Goal: Use online tool/utility: Utilize a website feature to perform a specific function

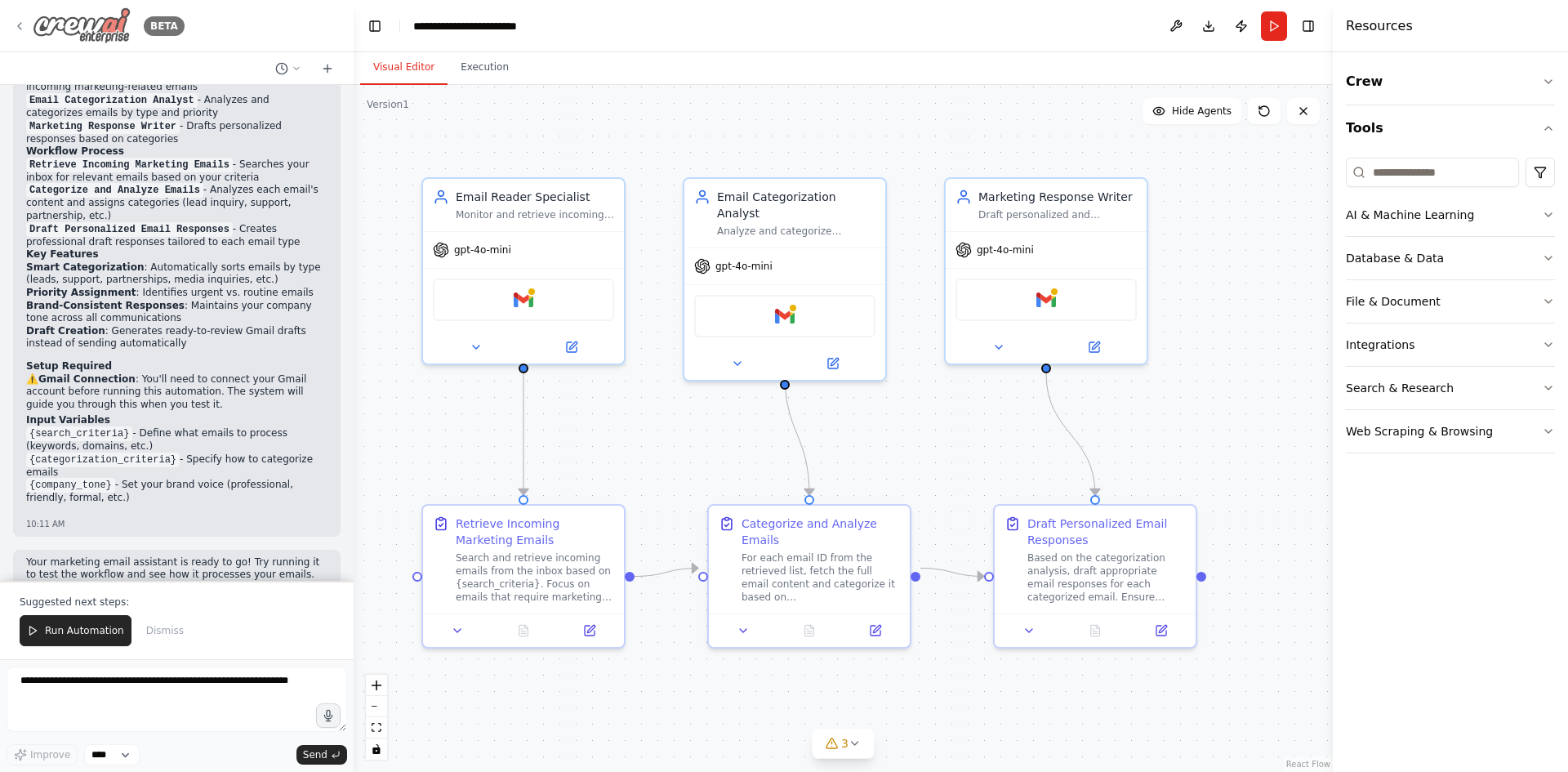
click at [97, 17] on img at bounding box center [81, 25] width 98 height 37
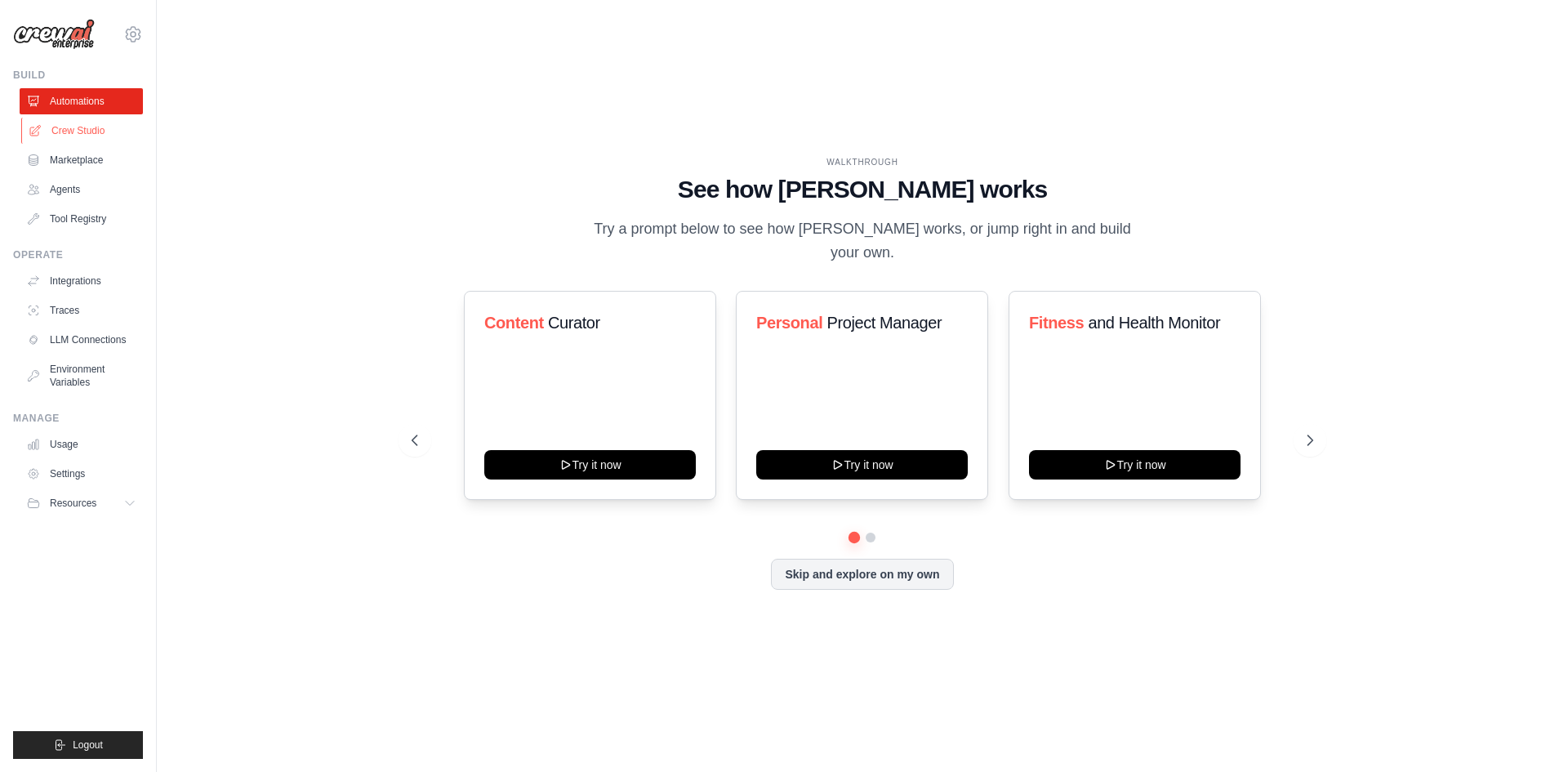
click at [65, 123] on link "Crew Studio" at bounding box center [83, 130] width 123 height 26
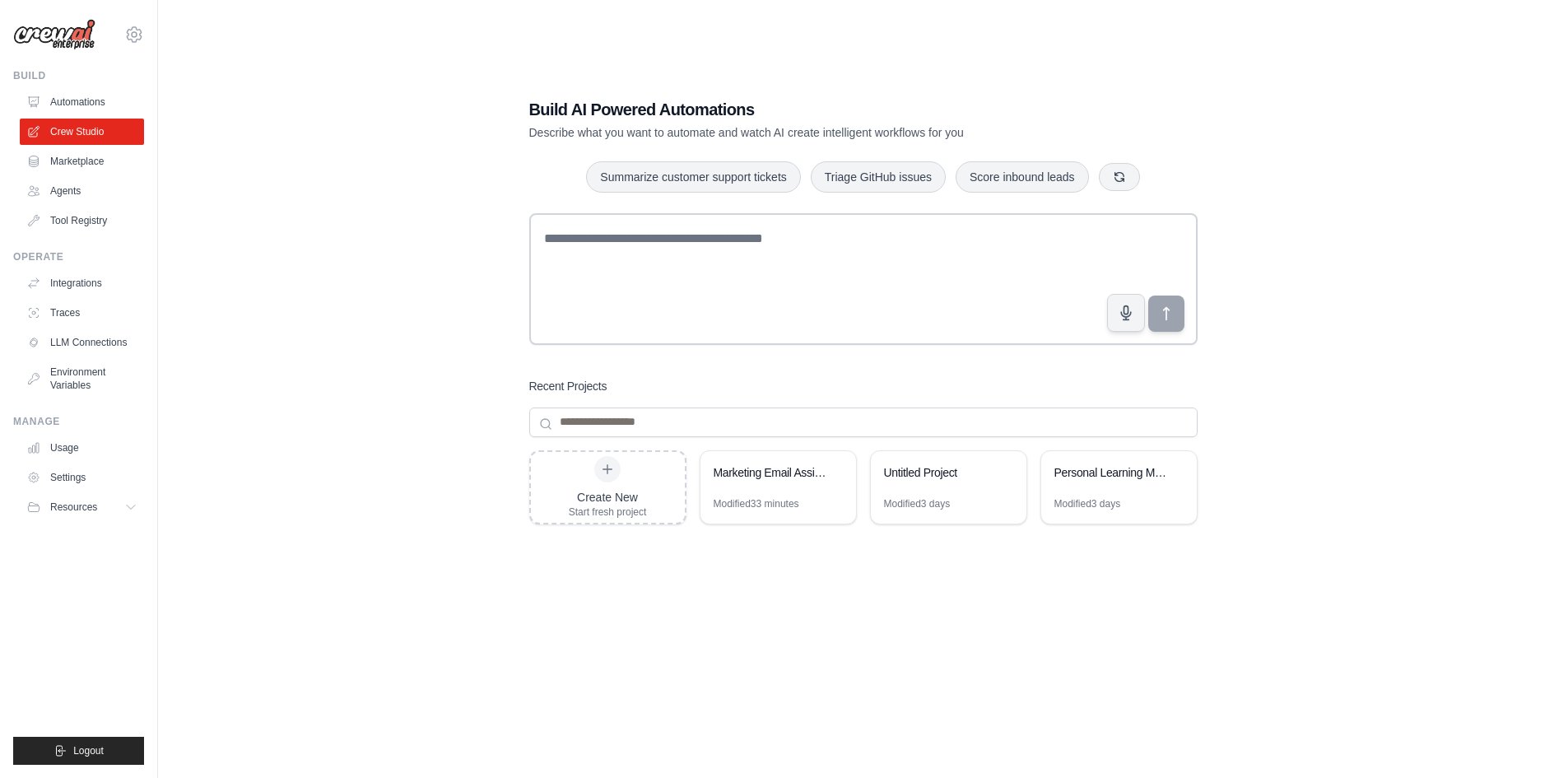
click at [72, 107] on link "Automations" at bounding box center [81, 101] width 124 height 26
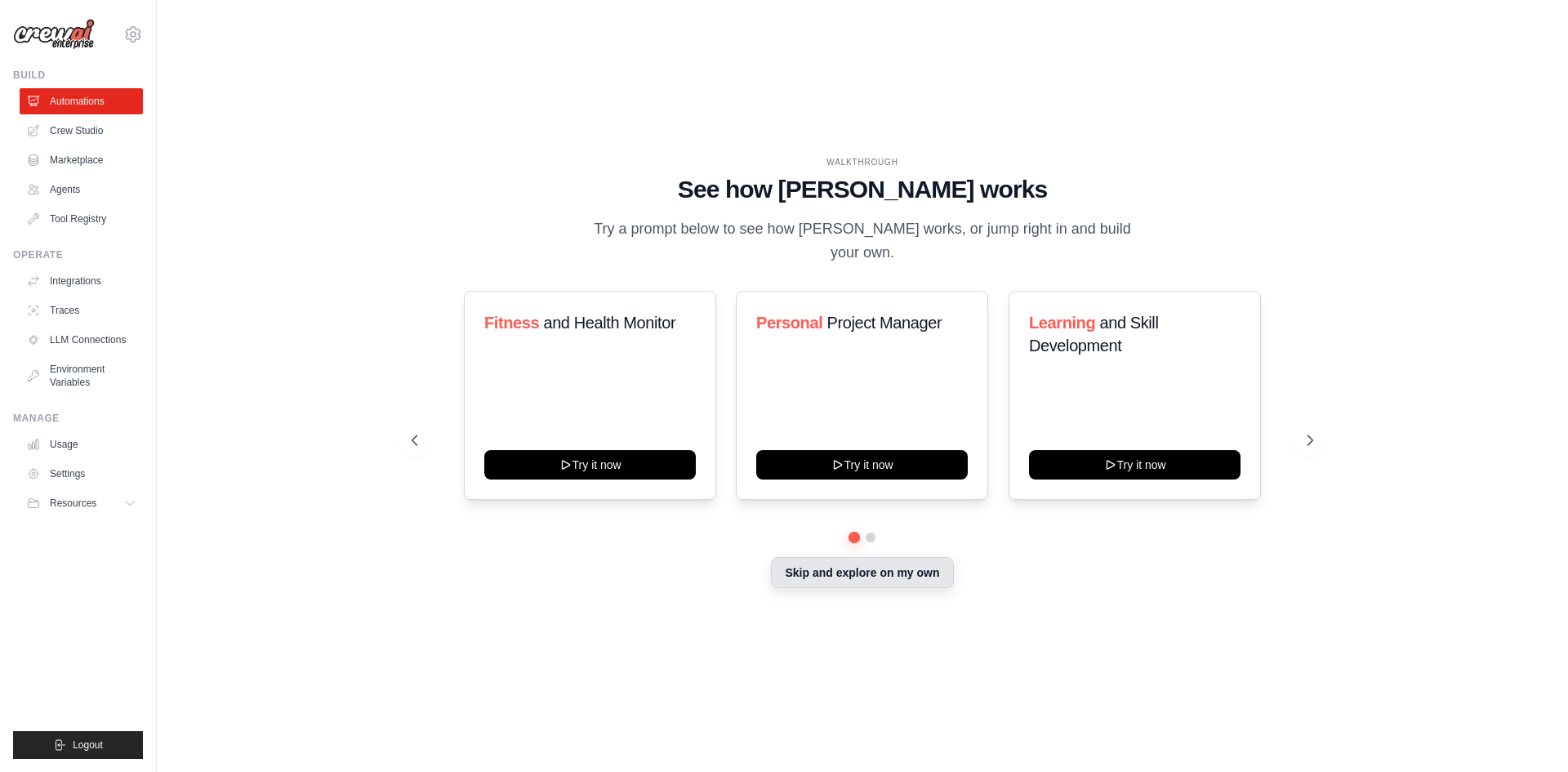
click at [853, 574] on button "Skip and explore on my own" at bounding box center [862, 573] width 182 height 31
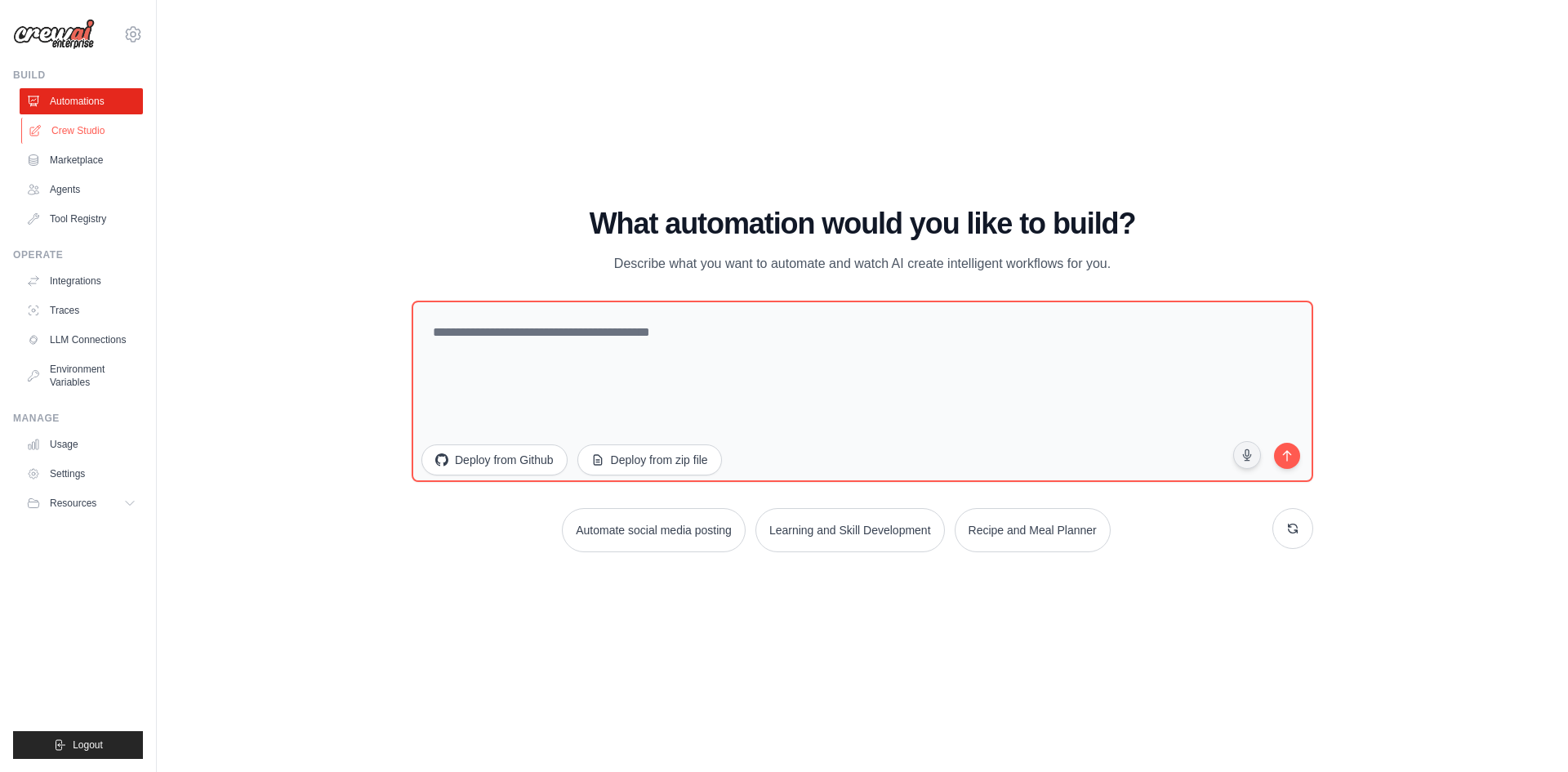
click at [79, 136] on link "Crew Studio" at bounding box center [83, 130] width 123 height 26
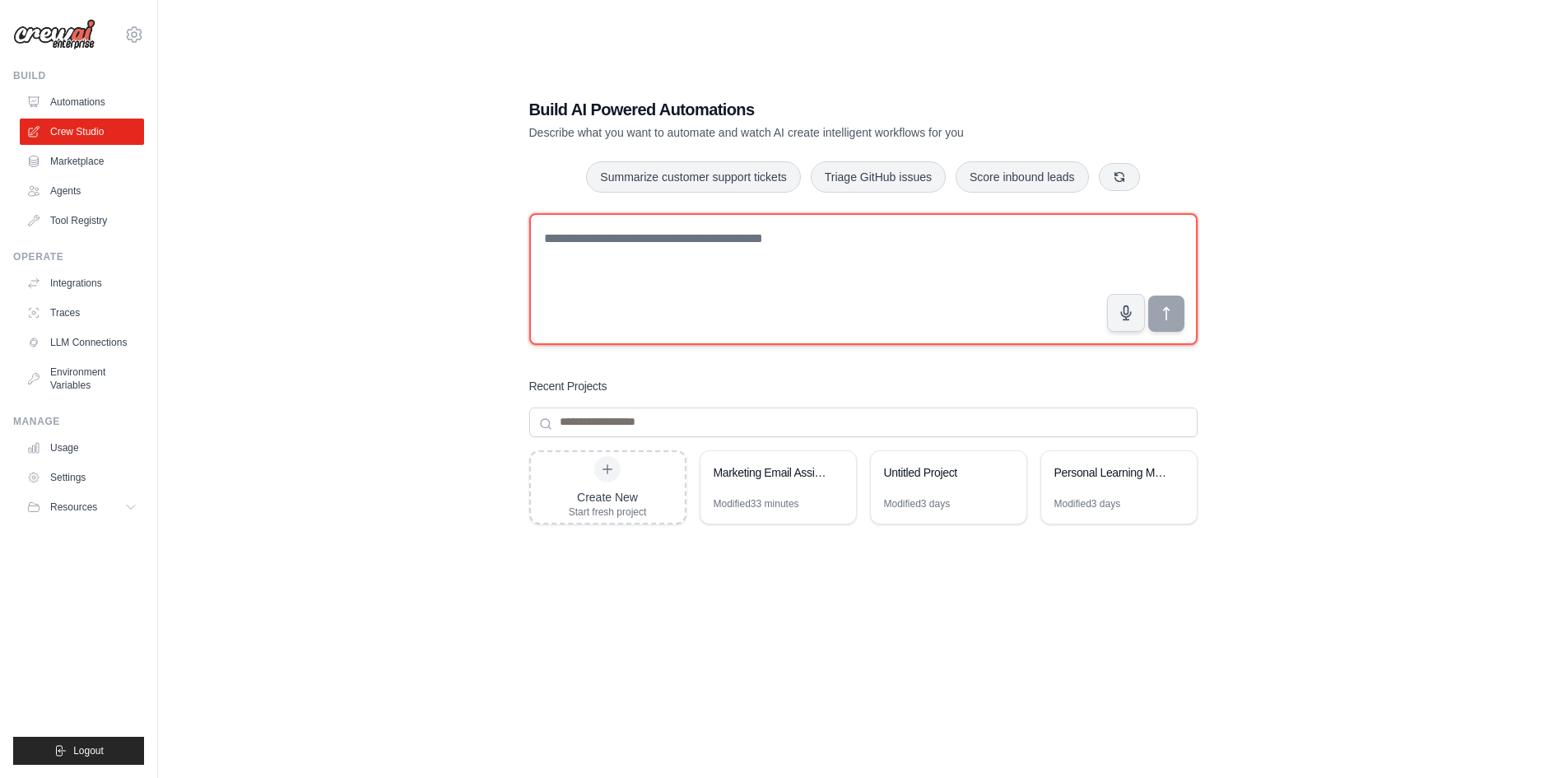
click at [632, 252] on textarea at bounding box center [863, 280] width 668 height 132
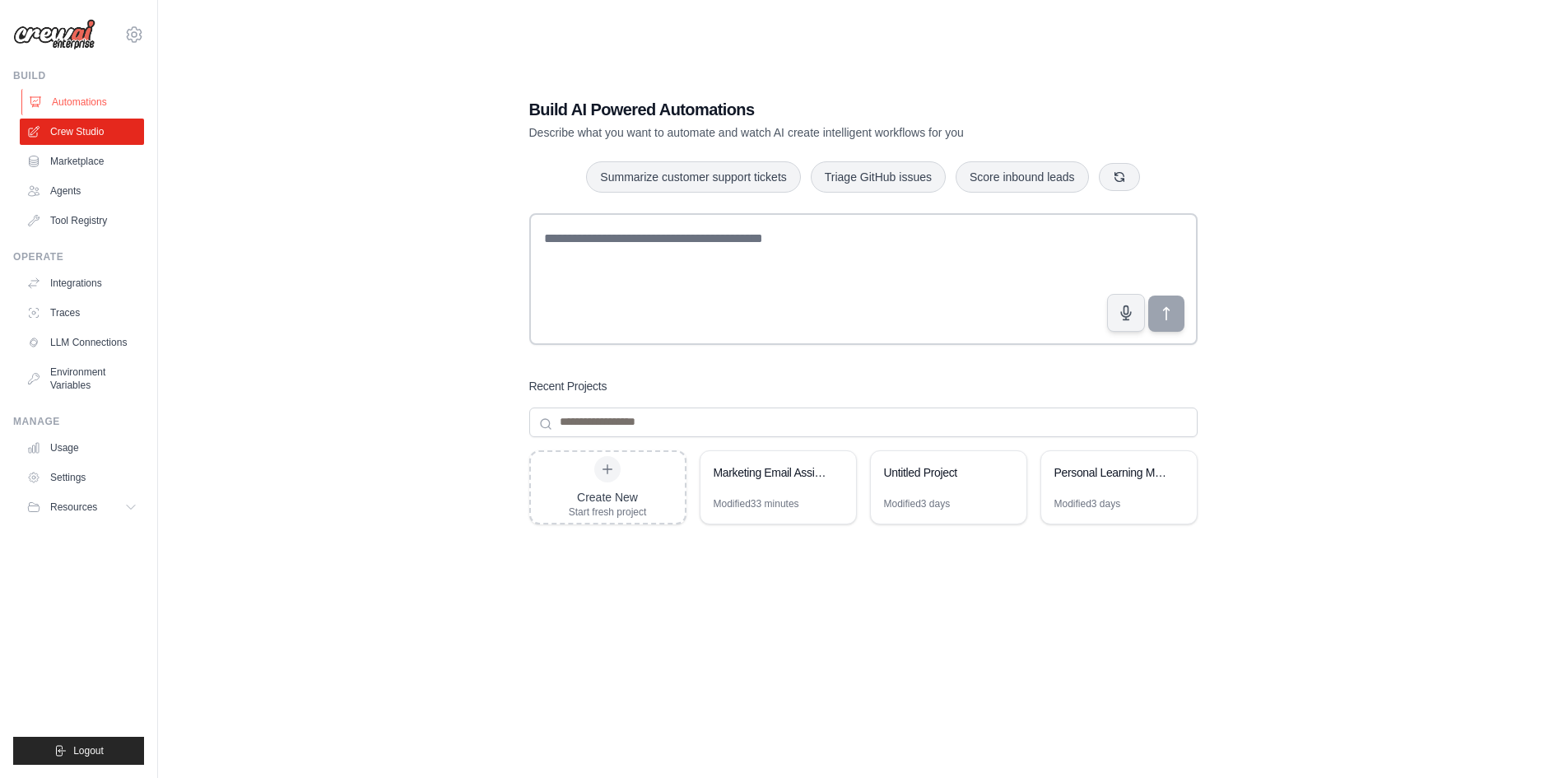
click at [66, 104] on link "Automations" at bounding box center [83, 101] width 124 height 26
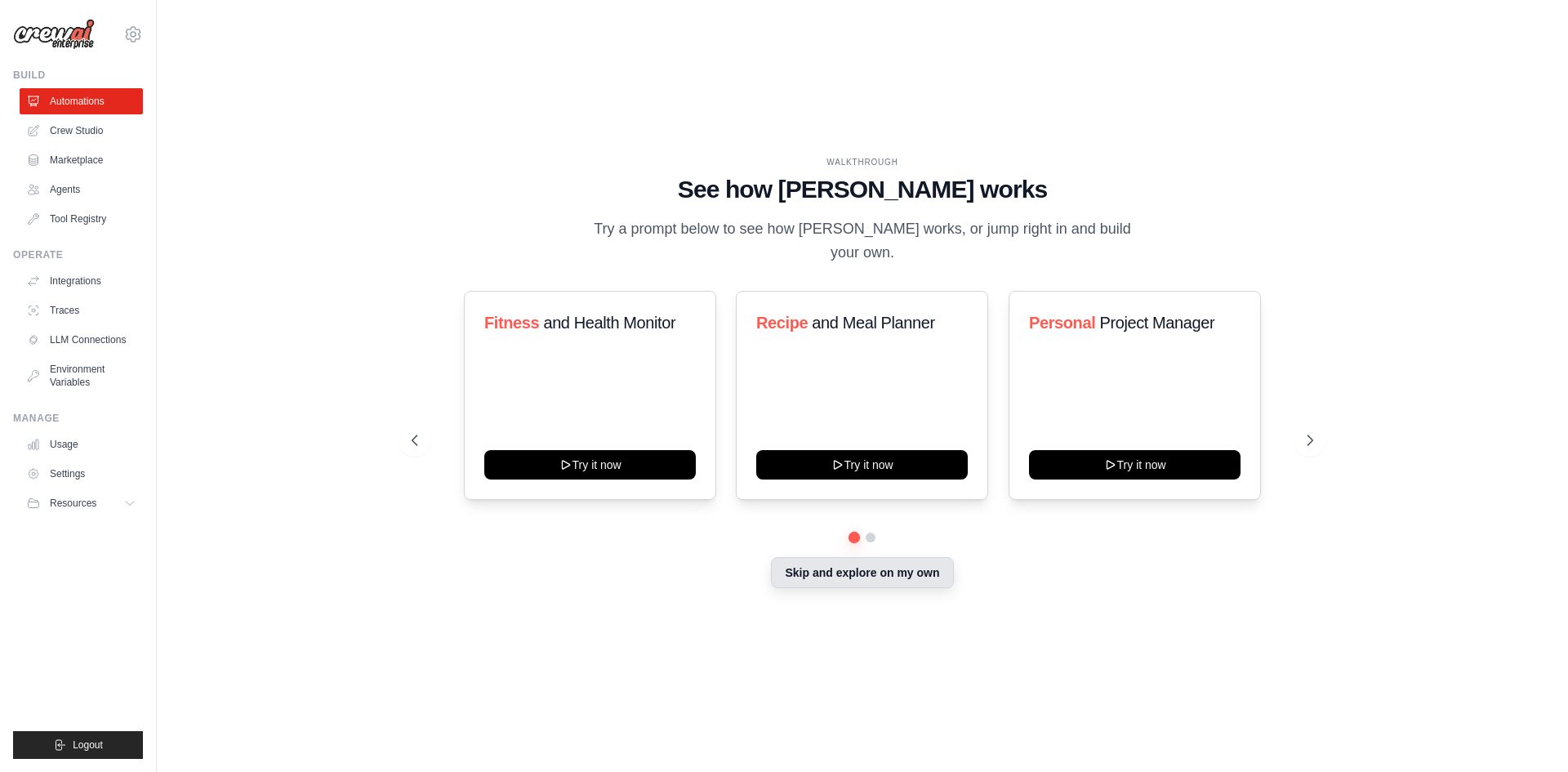
click at [831, 566] on button "Skip and explore on my own" at bounding box center [862, 573] width 182 height 31
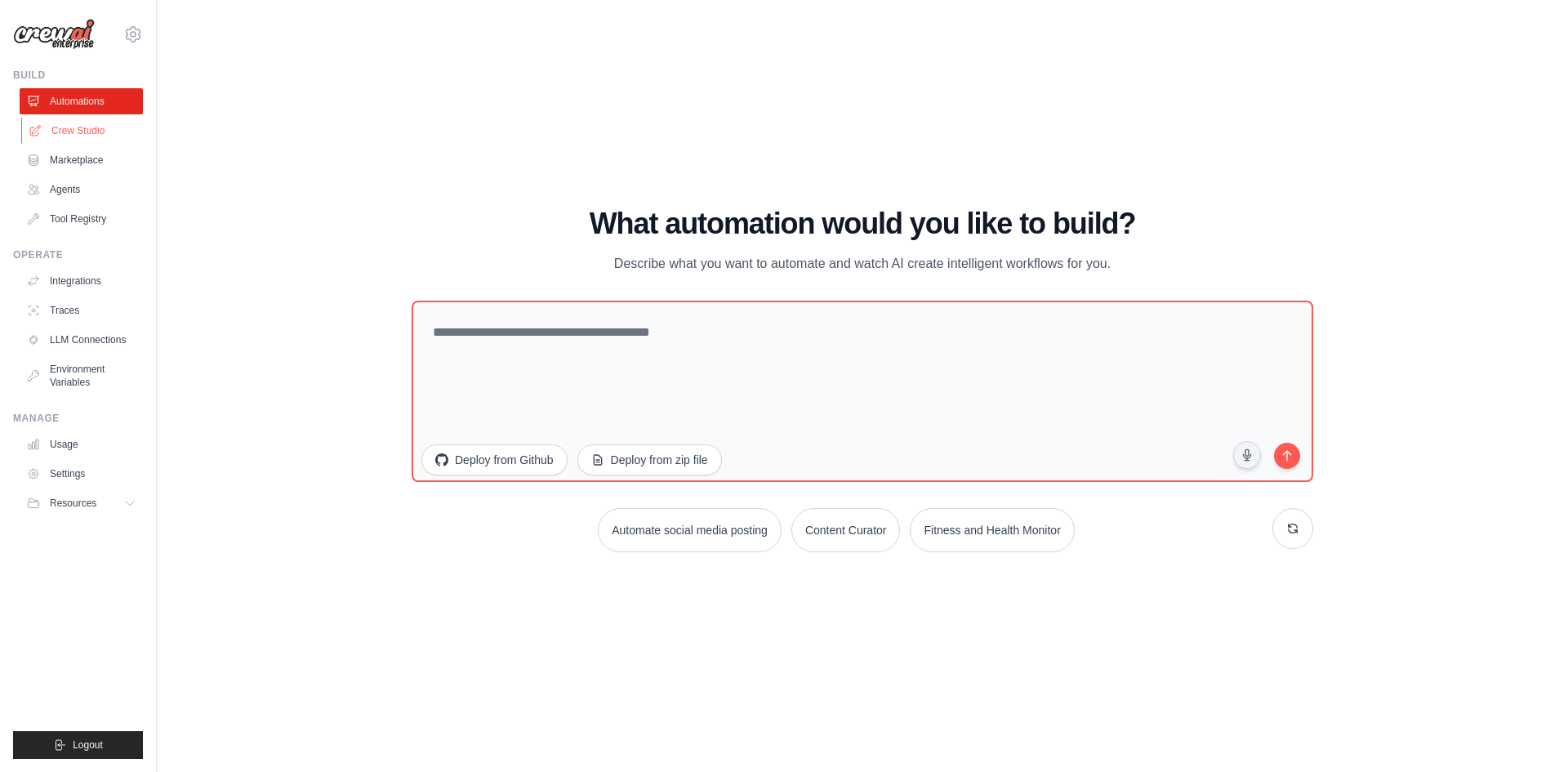
click at [101, 120] on link "Crew Studio" at bounding box center [83, 130] width 123 height 26
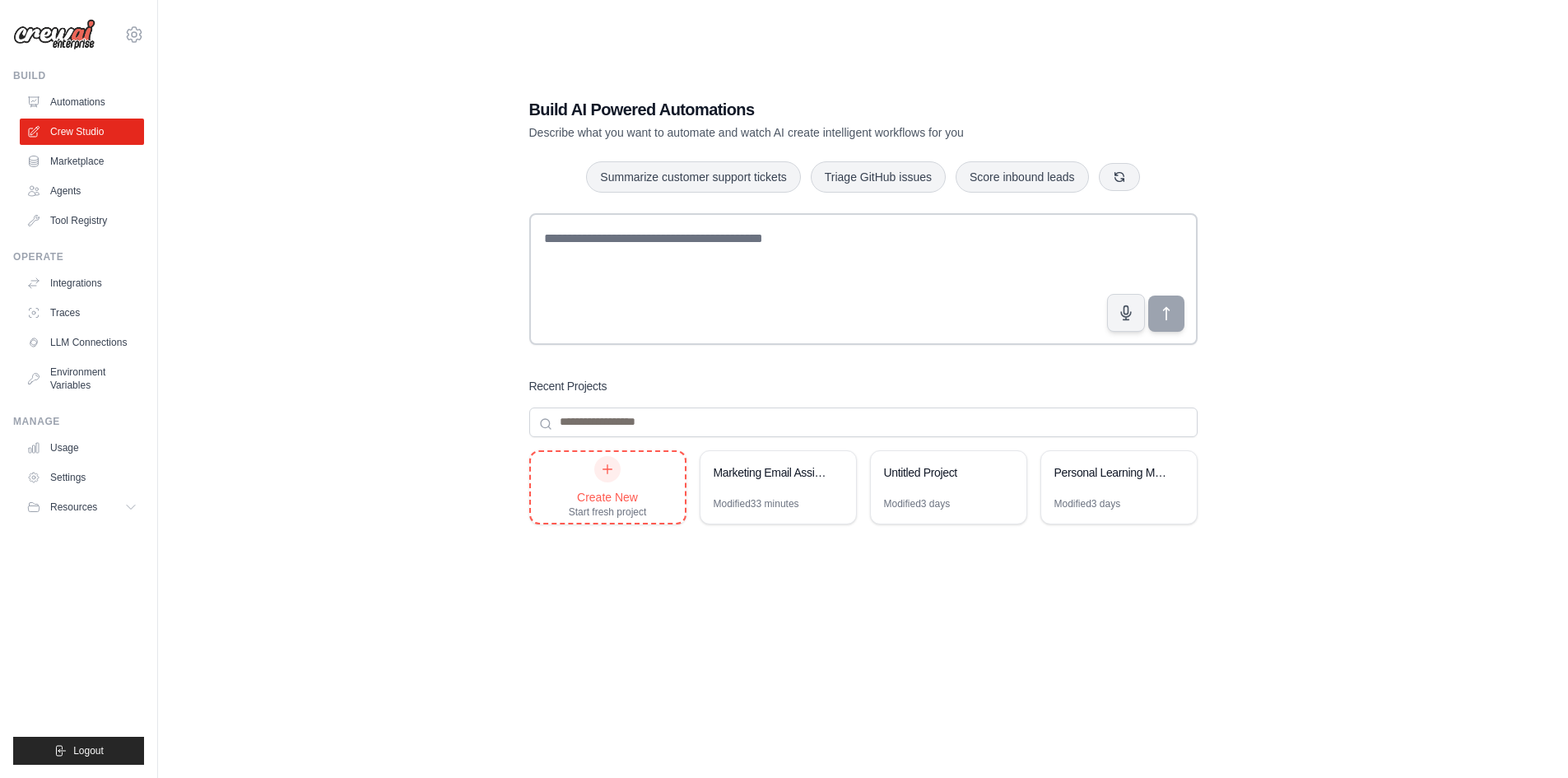
click at [611, 472] on icon at bounding box center [607, 469] width 14 height 14
click at [76, 187] on link "Agents" at bounding box center [83, 191] width 124 height 26
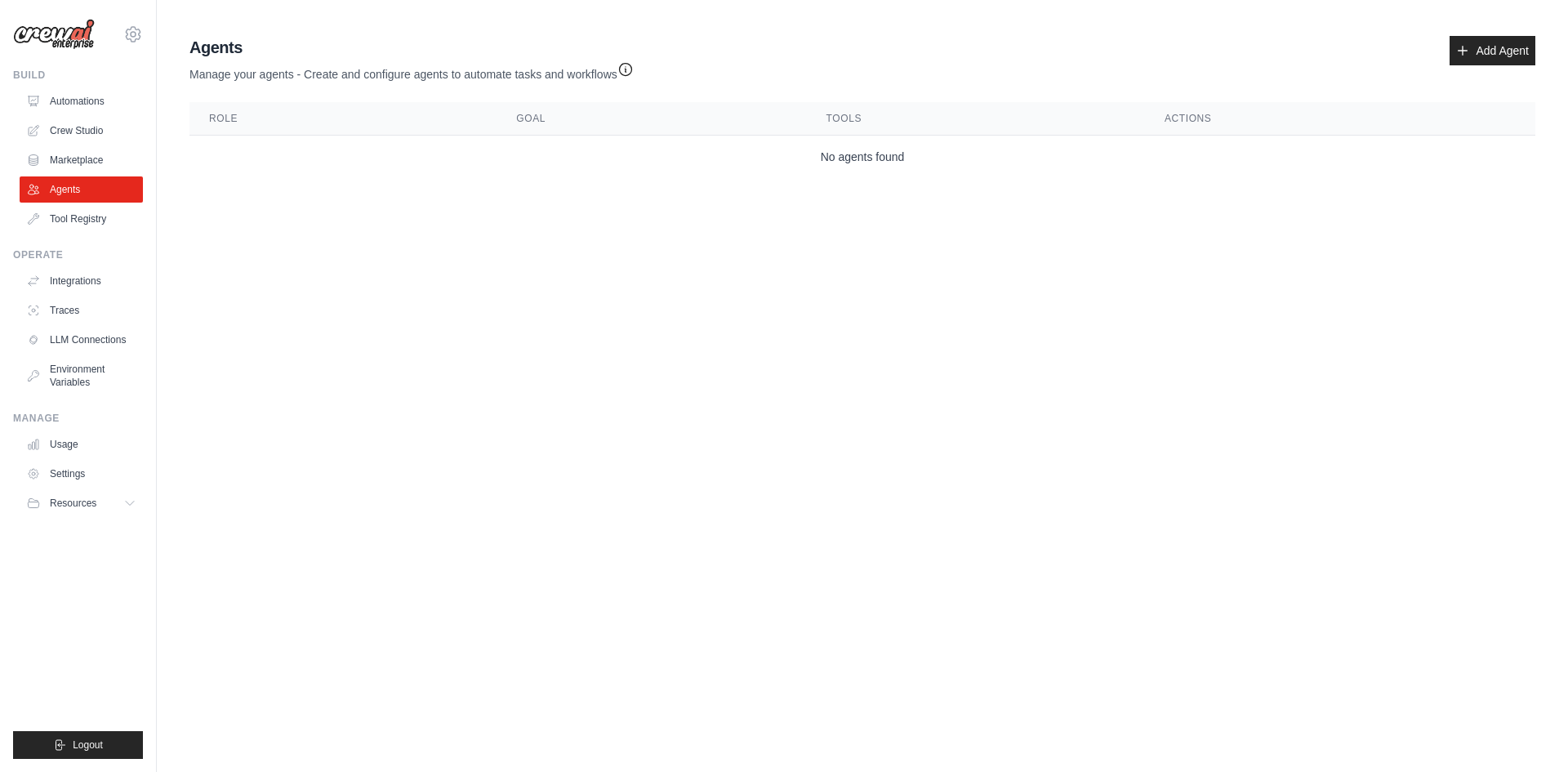
click at [628, 73] on icon "button" at bounding box center [626, 69] width 16 height 16
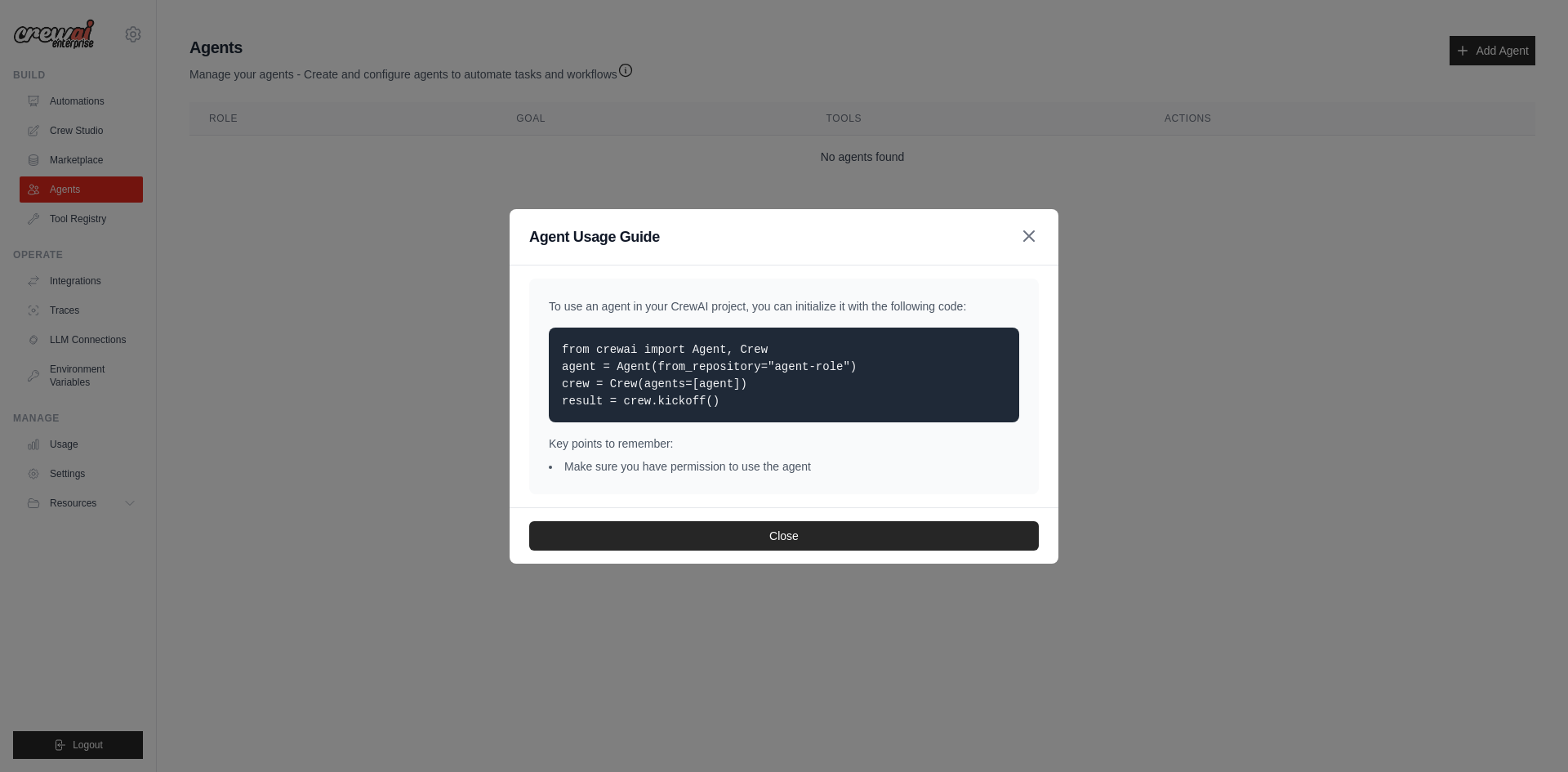
click at [1025, 238] on icon "button" at bounding box center [1029, 236] width 20 height 20
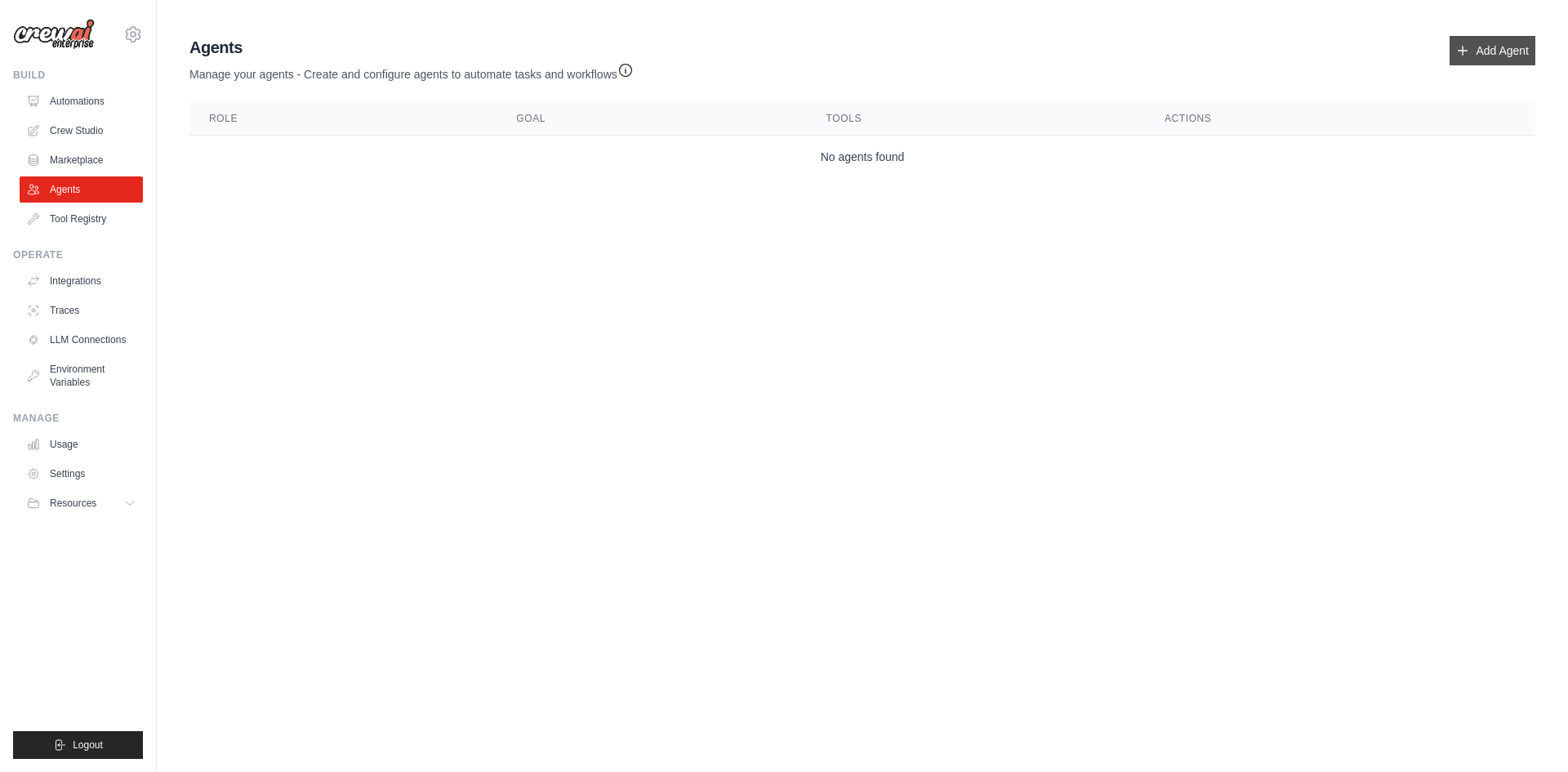
click at [1529, 44] on link "Add Agent" at bounding box center [1493, 50] width 86 height 30
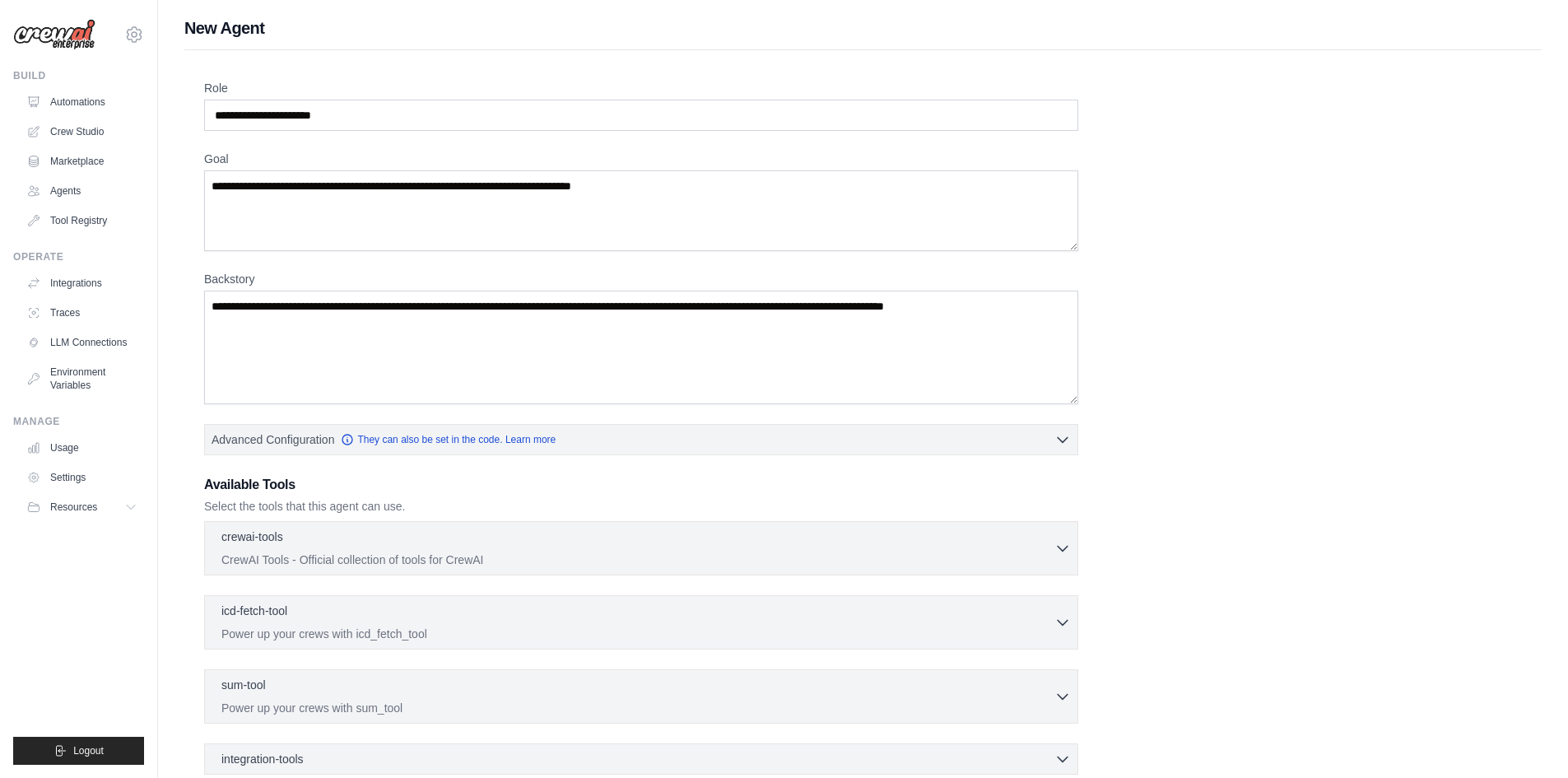
click at [68, 33] on img at bounding box center [54, 34] width 82 height 32
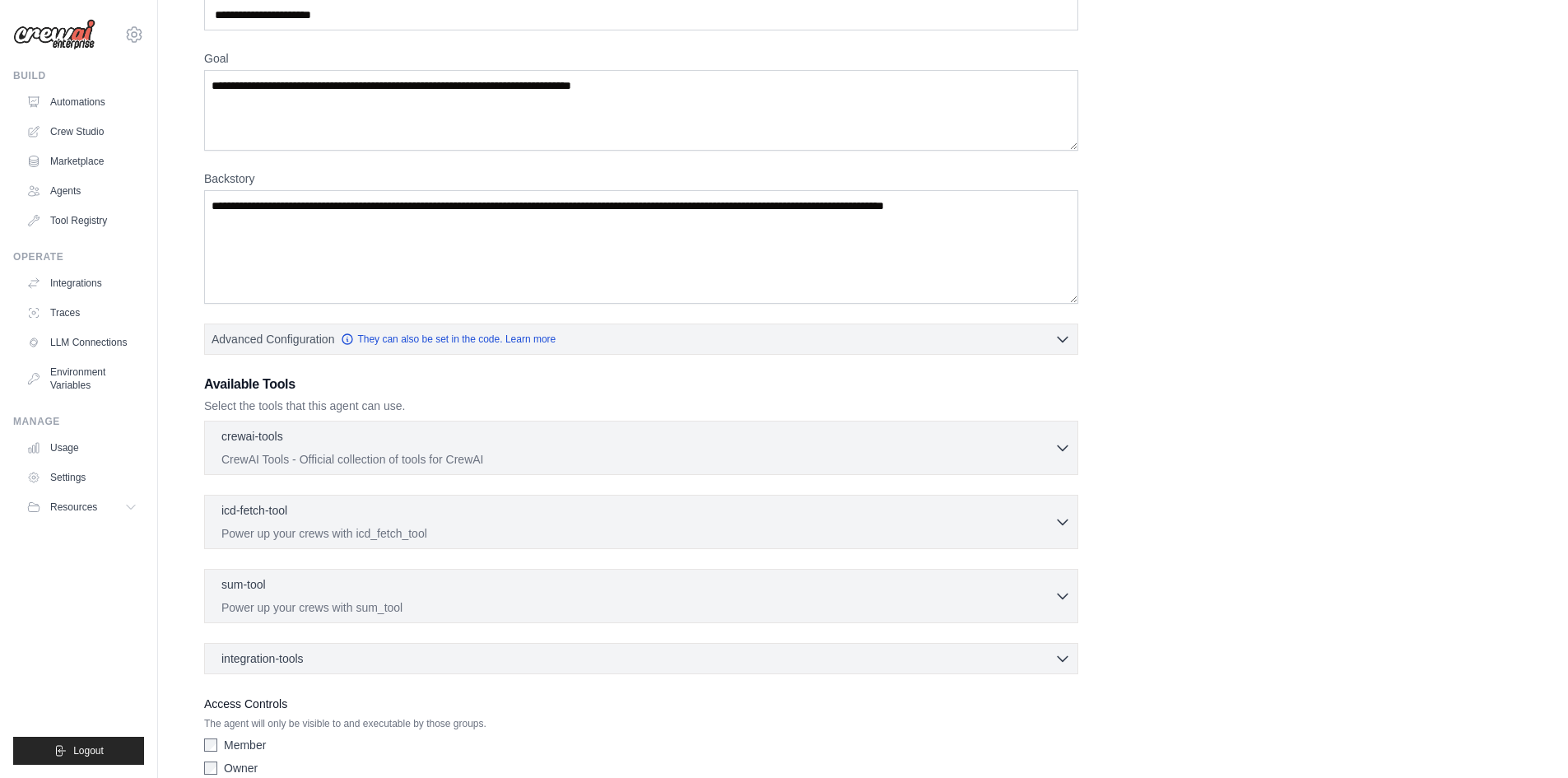
scroll to position [179, 0]
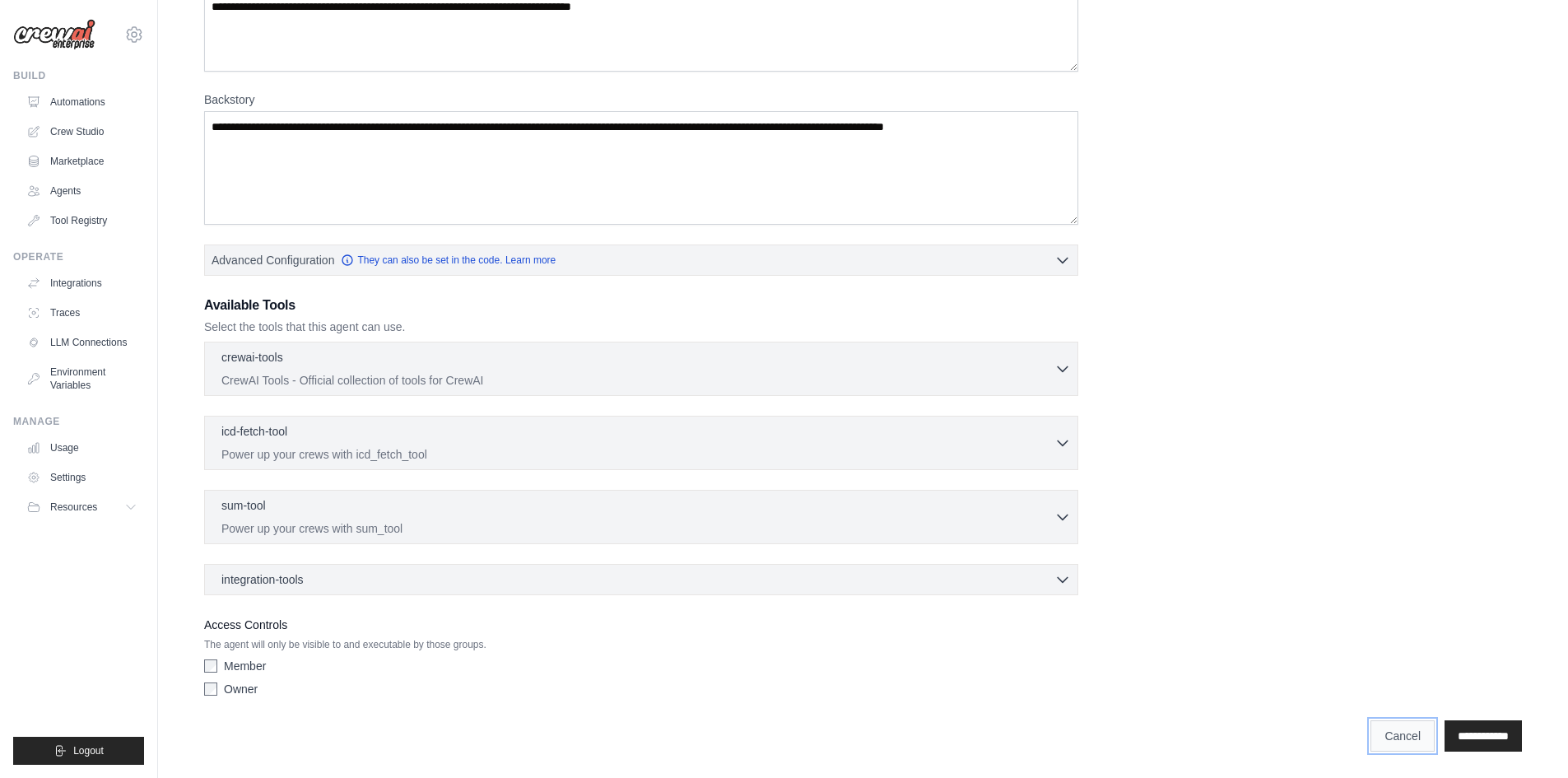
click at [1392, 727] on link "Cancel" at bounding box center [1402, 735] width 64 height 32
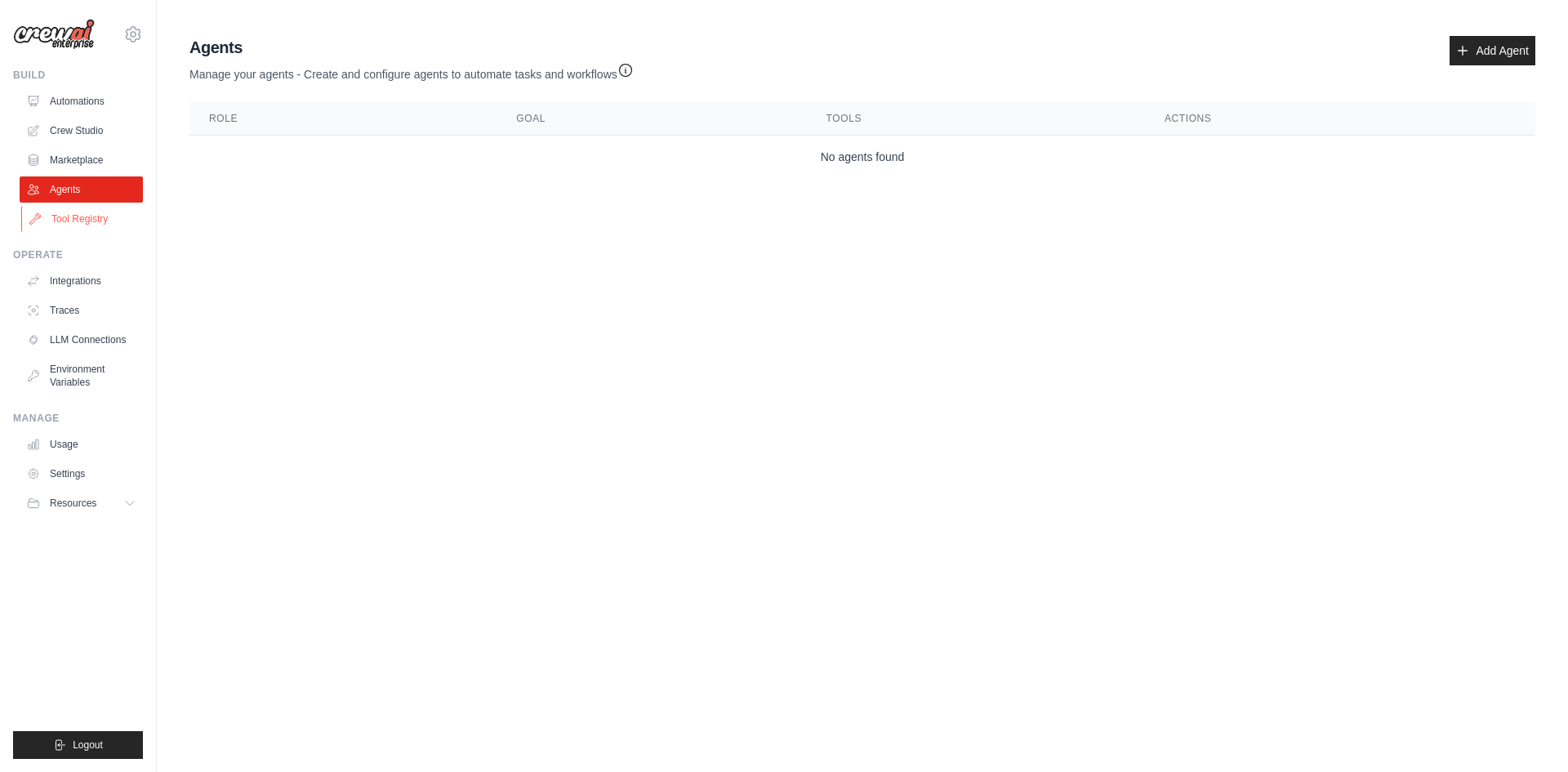
click at [115, 220] on link "Tool Registry" at bounding box center [83, 218] width 123 height 26
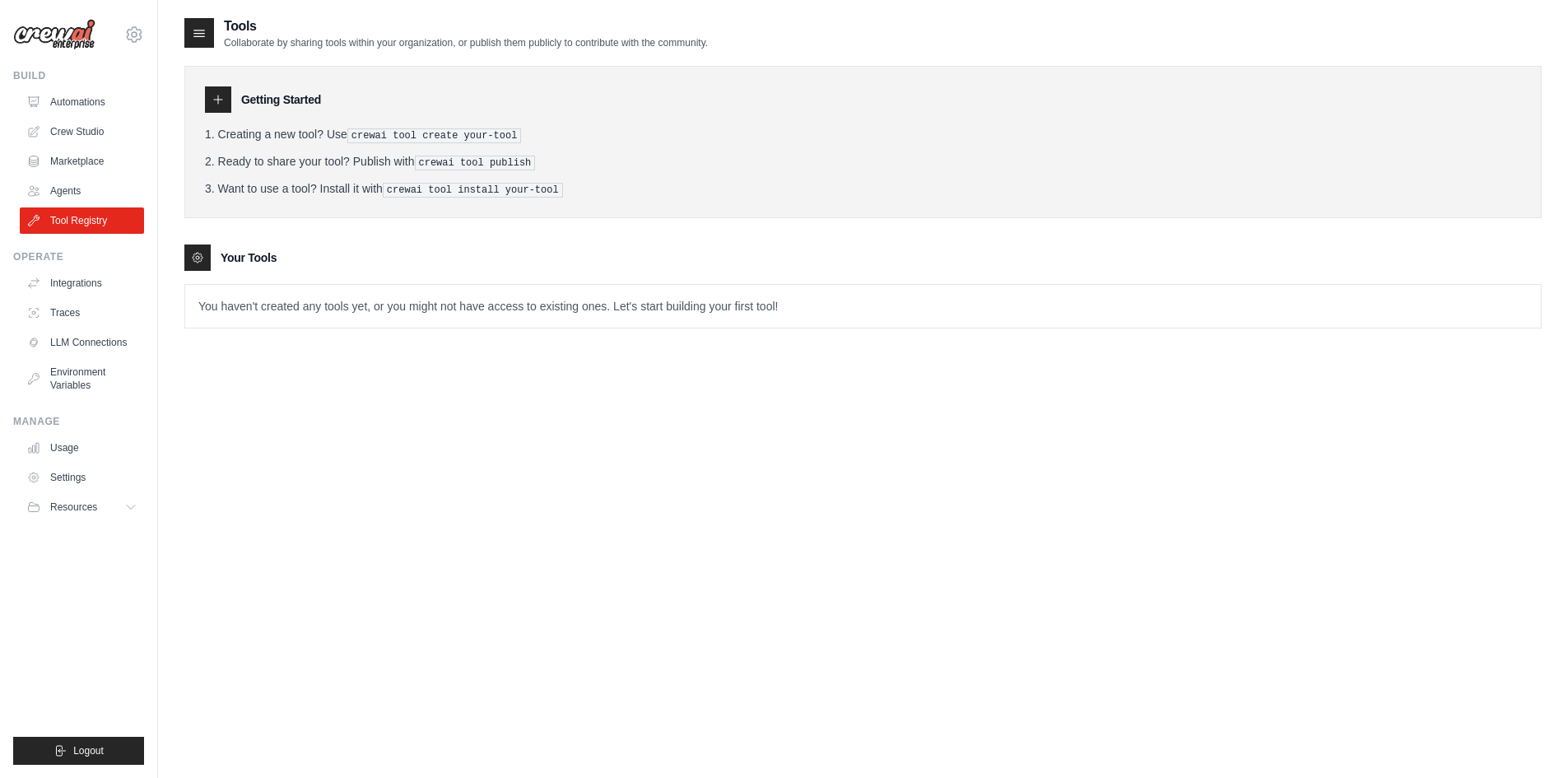
click at [302, 307] on p "You haven't created any tools yet, or you might not have access to existing one…" at bounding box center [863, 306] width 1355 height 43
drag, startPoint x: 372, startPoint y: 307, endPoint x: 410, endPoint y: 308, distance: 38.0
click at [410, 308] on p "You haven't created any tools yet, or you might not have access to existing one…" at bounding box center [863, 306] width 1355 height 43
click at [419, 326] on div "Tools Collaborate by sharing tools within your organization, or publish them pu…" at bounding box center [863, 185] width 1357 height 338
click at [437, 274] on tools-list\a "Your Tools You haven't created any tools yet, or you might not have access to e…" at bounding box center [863, 286] width 1357 height 84
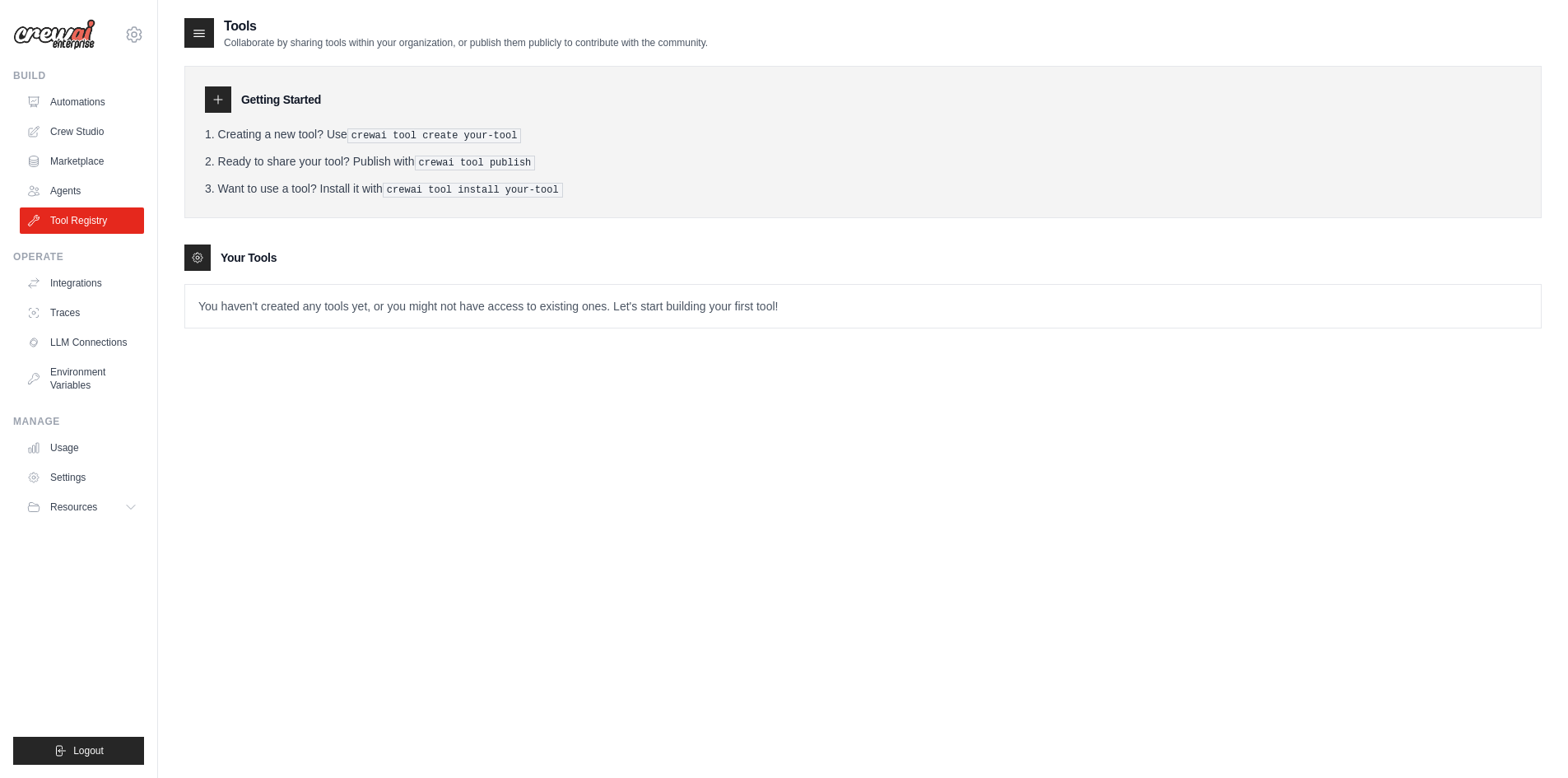
click at [217, 97] on icon at bounding box center [218, 100] width 14 height 14
click at [232, 96] on div "Getting Started" at bounding box center [863, 100] width 1316 height 26
click at [221, 98] on icon at bounding box center [218, 100] width 14 height 14
click at [261, 261] on h3 "Your Tools" at bounding box center [249, 258] width 56 height 16
click at [204, 105] on div "Getting Started Creating a new tool? Use crewai tool create your-tool Ready to …" at bounding box center [863, 142] width 1357 height 152
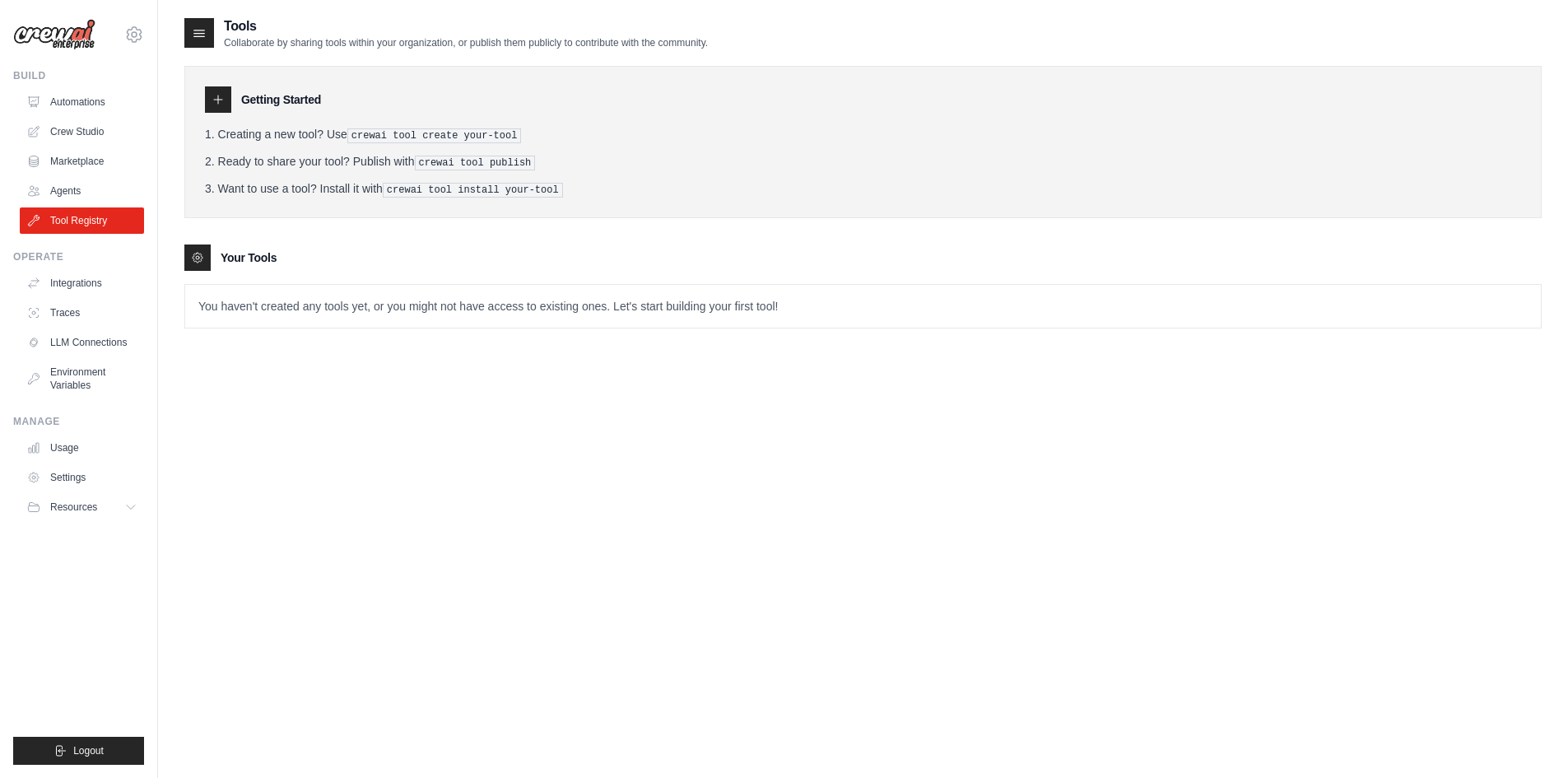
click at [213, 101] on icon at bounding box center [218, 100] width 14 height 14
click at [298, 103] on h3 "Getting Started" at bounding box center [281, 100] width 80 height 16
drag, startPoint x: 370, startPoint y: 195, endPoint x: 368, endPoint y: 206, distance: 11.2
click at [370, 196] on div "Getting Started Creating a new tool? Use crewai tool create your-tool Ready to …" at bounding box center [863, 142] width 1357 height 152
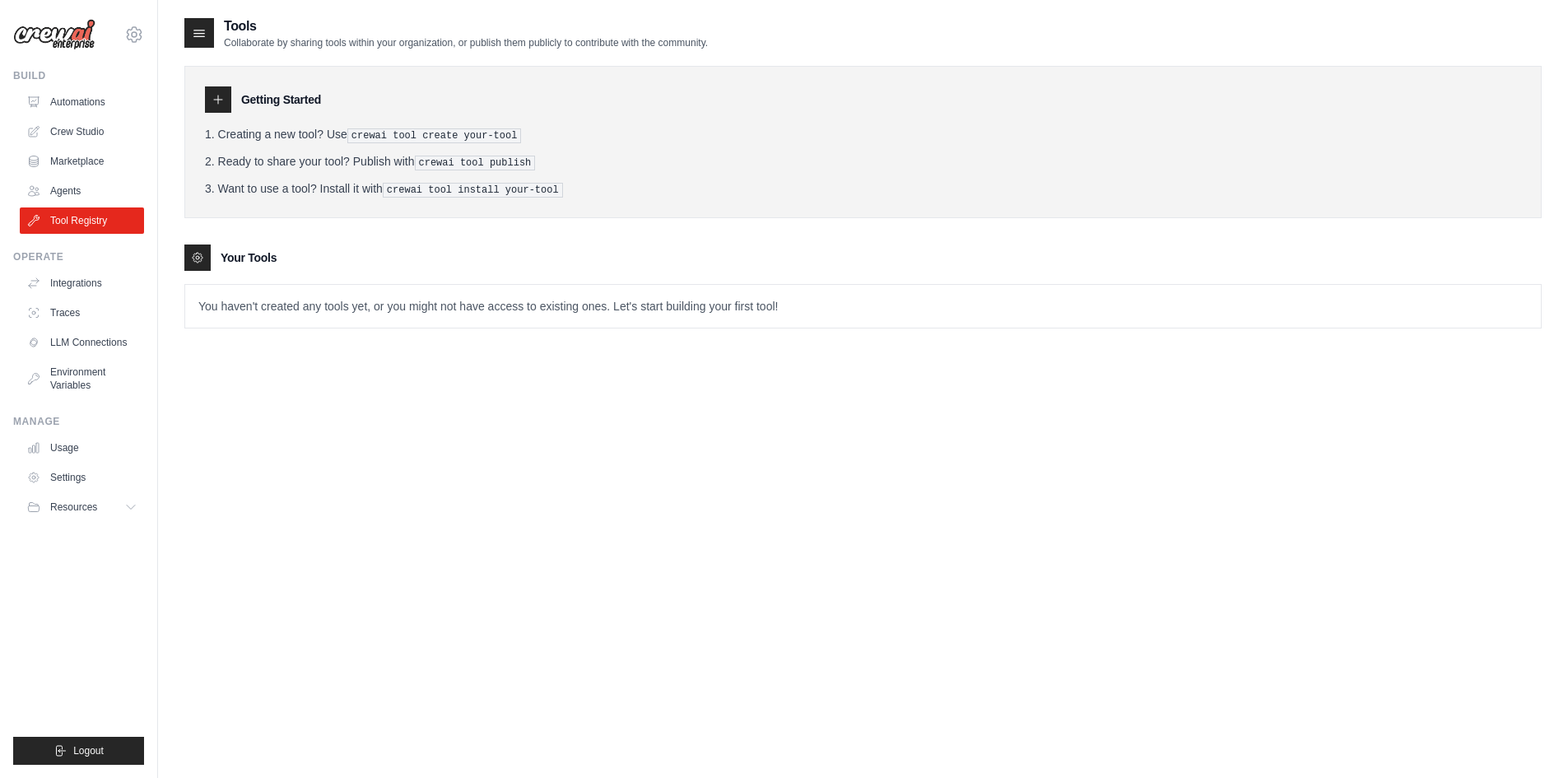
click at [430, 196] on div "Getting Started Creating a new tool? Use crewai tool create your-tool Ready to …" at bounding box center [863, 142] width 1357 height 152
click at [422, 132] on pre "crewai tool create your-tool" at bounding box center [434, 136] width 175 height 14
drag, startPoint x: 187, startPoint y: 261, endPoint x: 201, endPoint y: 262, distance: 14.0
click at [189, 260] on div at bounding box center [197, 257] width 26 height 26
click at [314, 318] on p "You haven't created any tools yet, or you might not have access to existing one…" at bounding box center [863, 306] width 1355 height 43
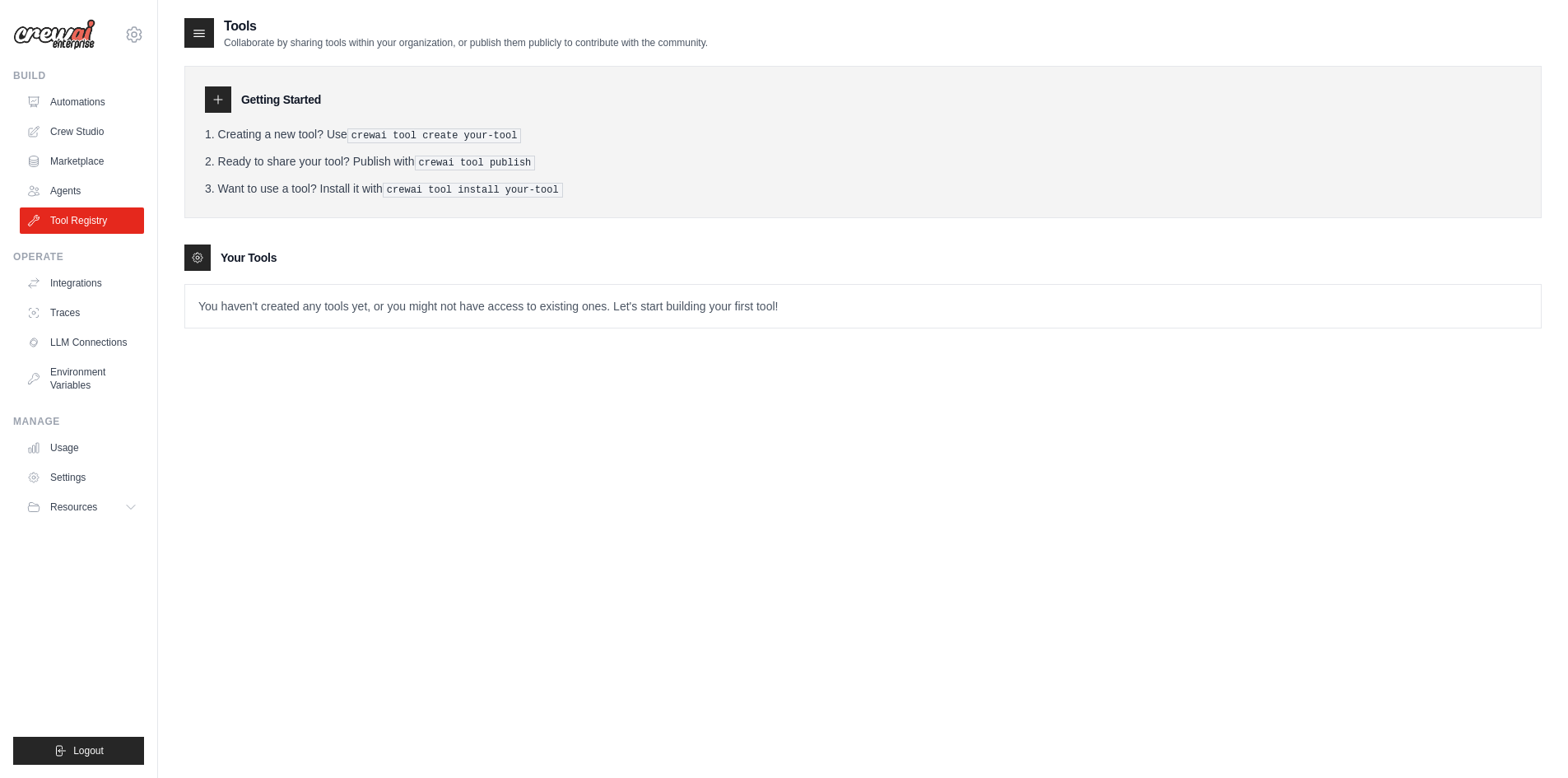
click at [475, 289] on p "You haven't created any tools yet, or you might not have access to existing one…" at bounding box center [863, 306] width 1355 height 43
click at [385, 215] on div "Getting Started Creating a new tool? Use crewai tool create your-tool Ready to …" at bounding box center [863, 142] width 1357 height 152
click at [203, 26] on icon at bounding box center [199, 33] width 16 height 16
drag, startPoint x: 434, startPoint y: 85, endPoint x: 437, endPoint y: 71, distance: 14.3
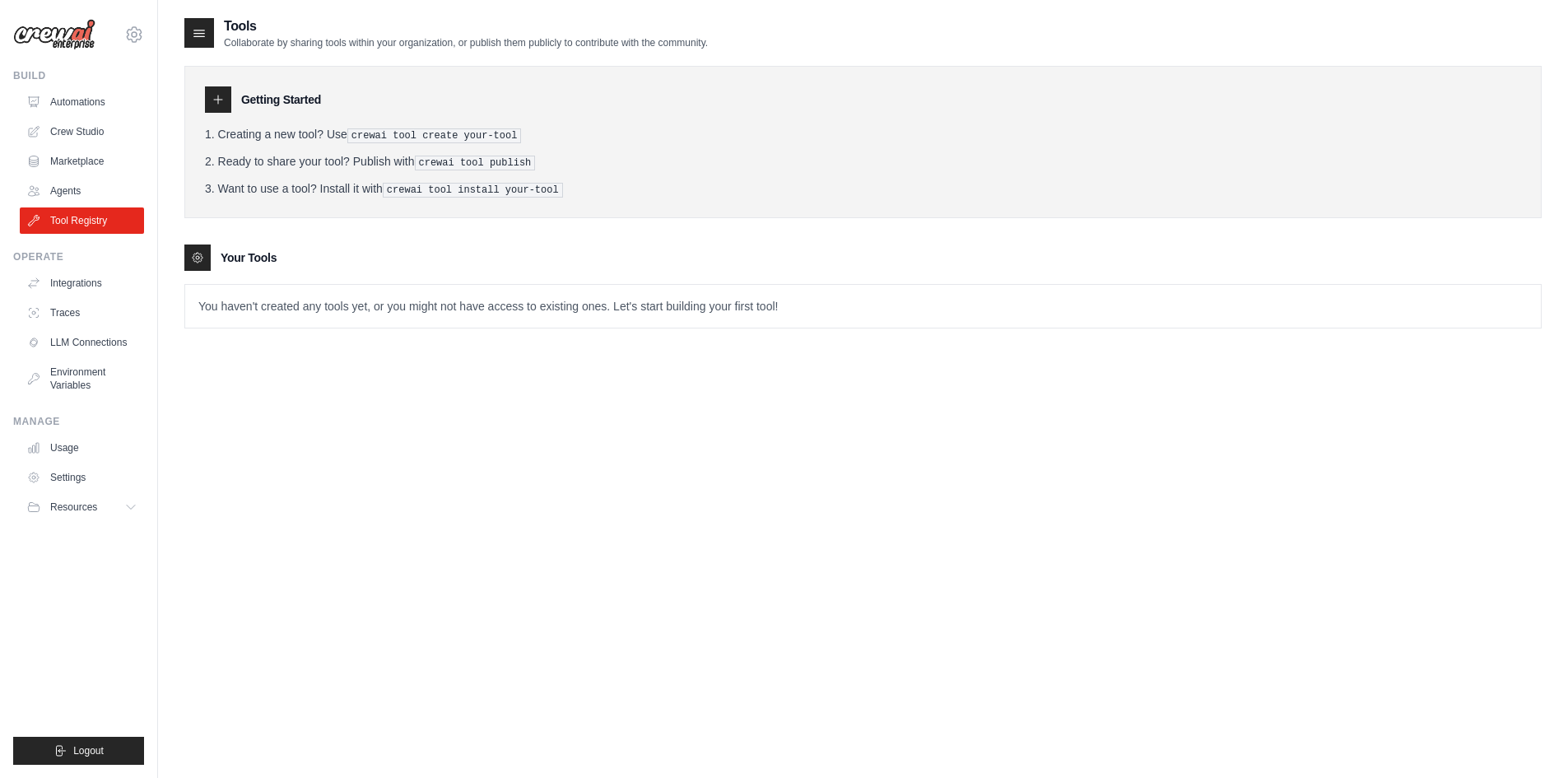
click at [435, 77] on div "Getting Started Creating a new tool? Use crewai tool create your-tool Ready to …" at bounding box center [863, 142] width 1357 height 152
click at [452, 34] on h2 "Tools" at bounding box center [466, 26] width 484 height 20
click at [508, 156] on pre "crewai tool publish" at bounding box center [476, 163] width 121 height 14
click at [498, 267] on div "Your Tools" at bounding box center [863, 257] width 1357 height 26
click at [137, 42] on icon at bounding box center [134, 34] width 20 height 20
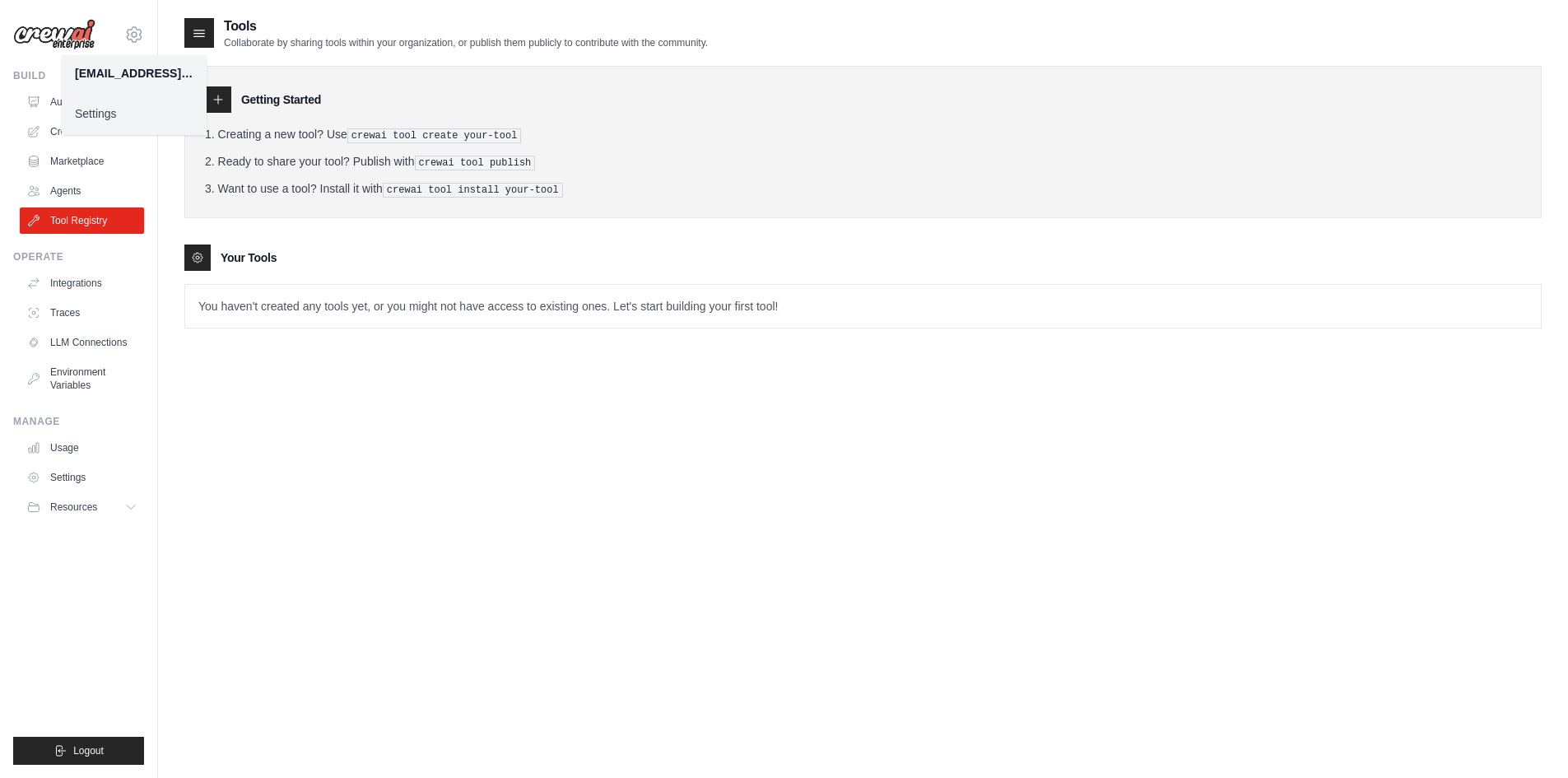
click at [92, 118] on link "Settings" at bounding box center [134, 113] width 145 height 30
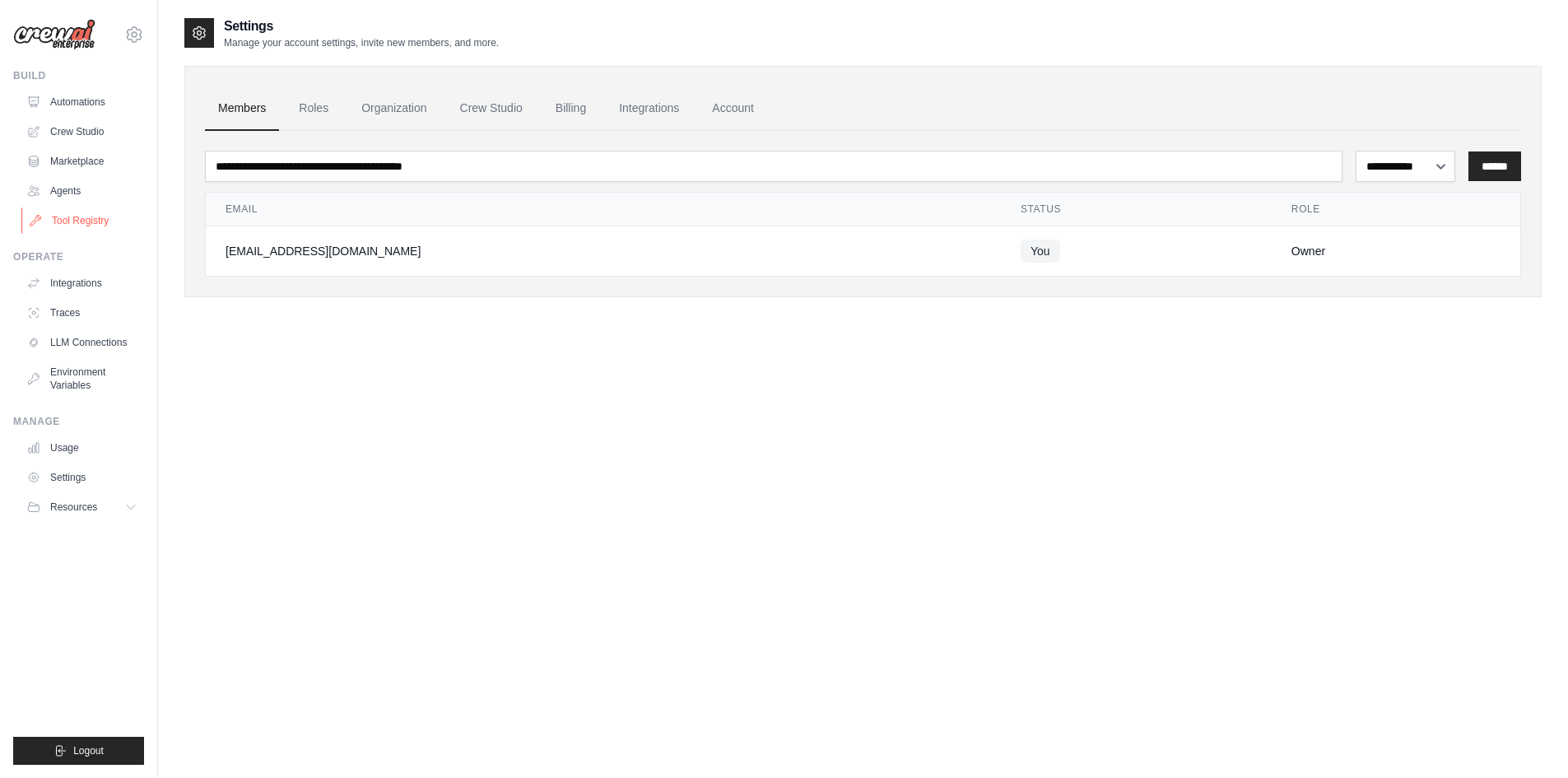
click at [102, 219] on link "Tool Registry" at bounding box center [83, 220] width 124 height 26
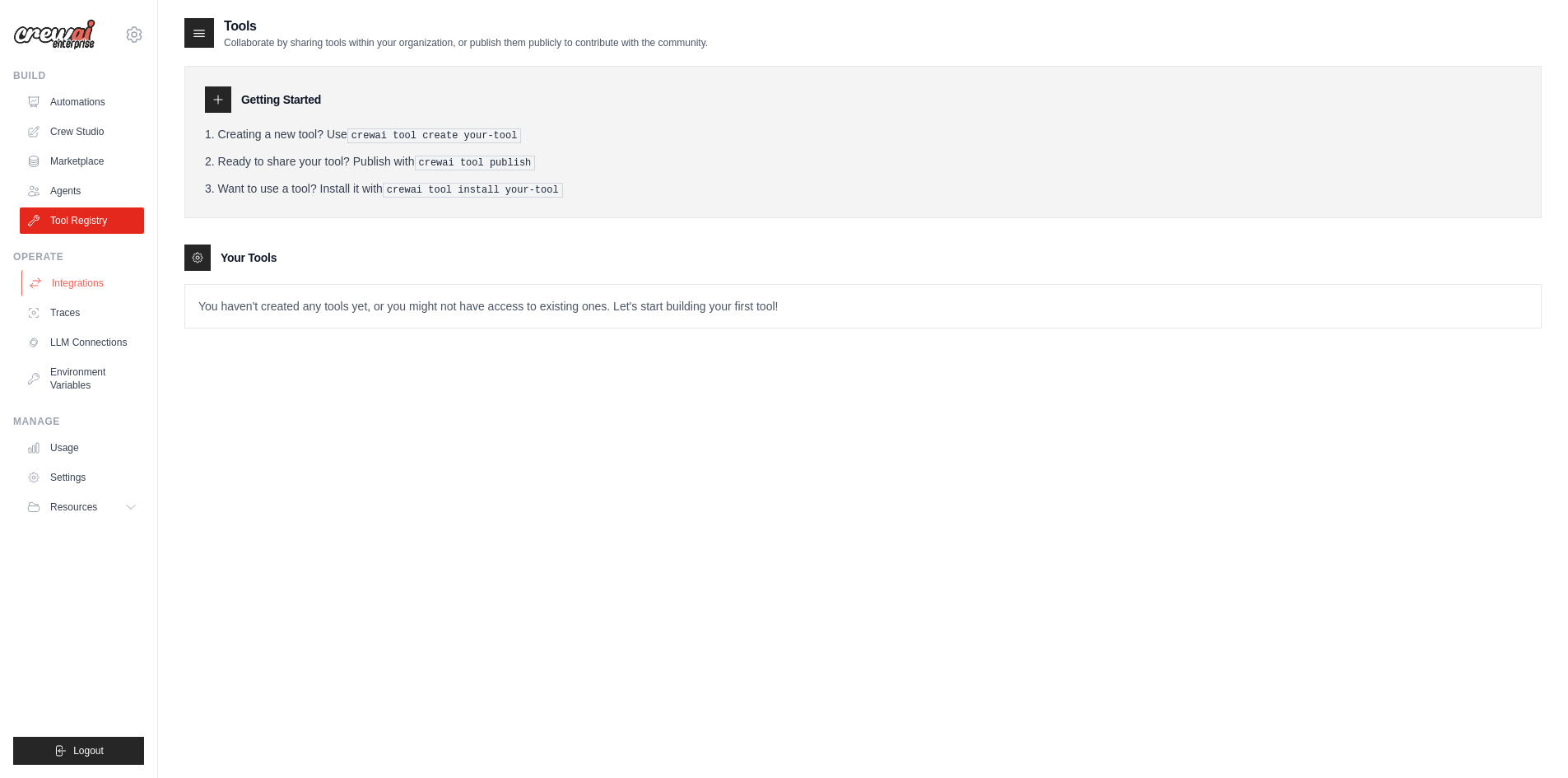
click at [77, 280] on link "Integrations" at bounding box center [83, 282] width 124 height 26
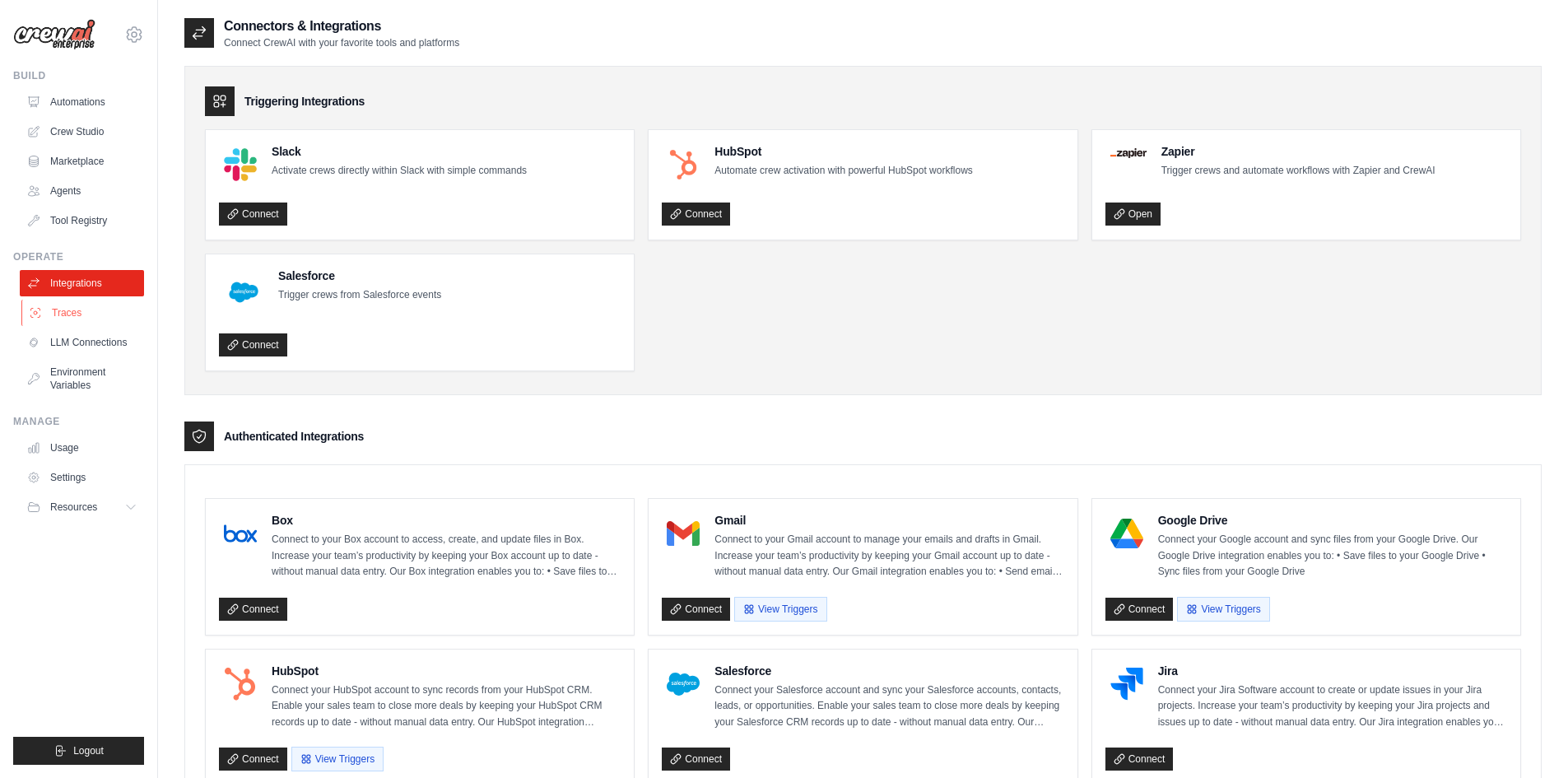
click at [101, 313] on link "Traces" at bounding box center [83, 312] width 124 height 26
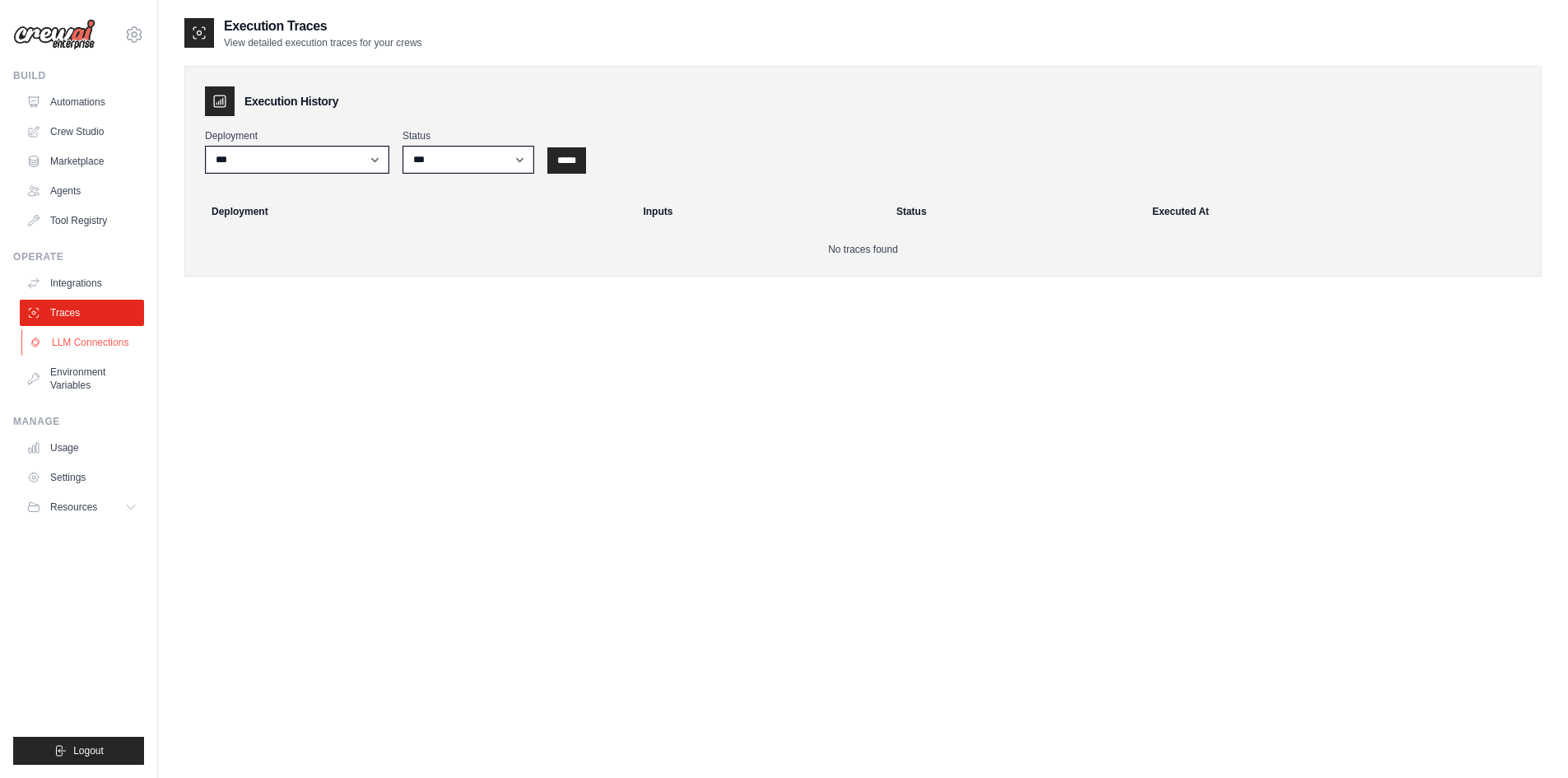
click at [92, 341] on link "LLM Connections" at bounding box center [83, 342] width 124 height 26
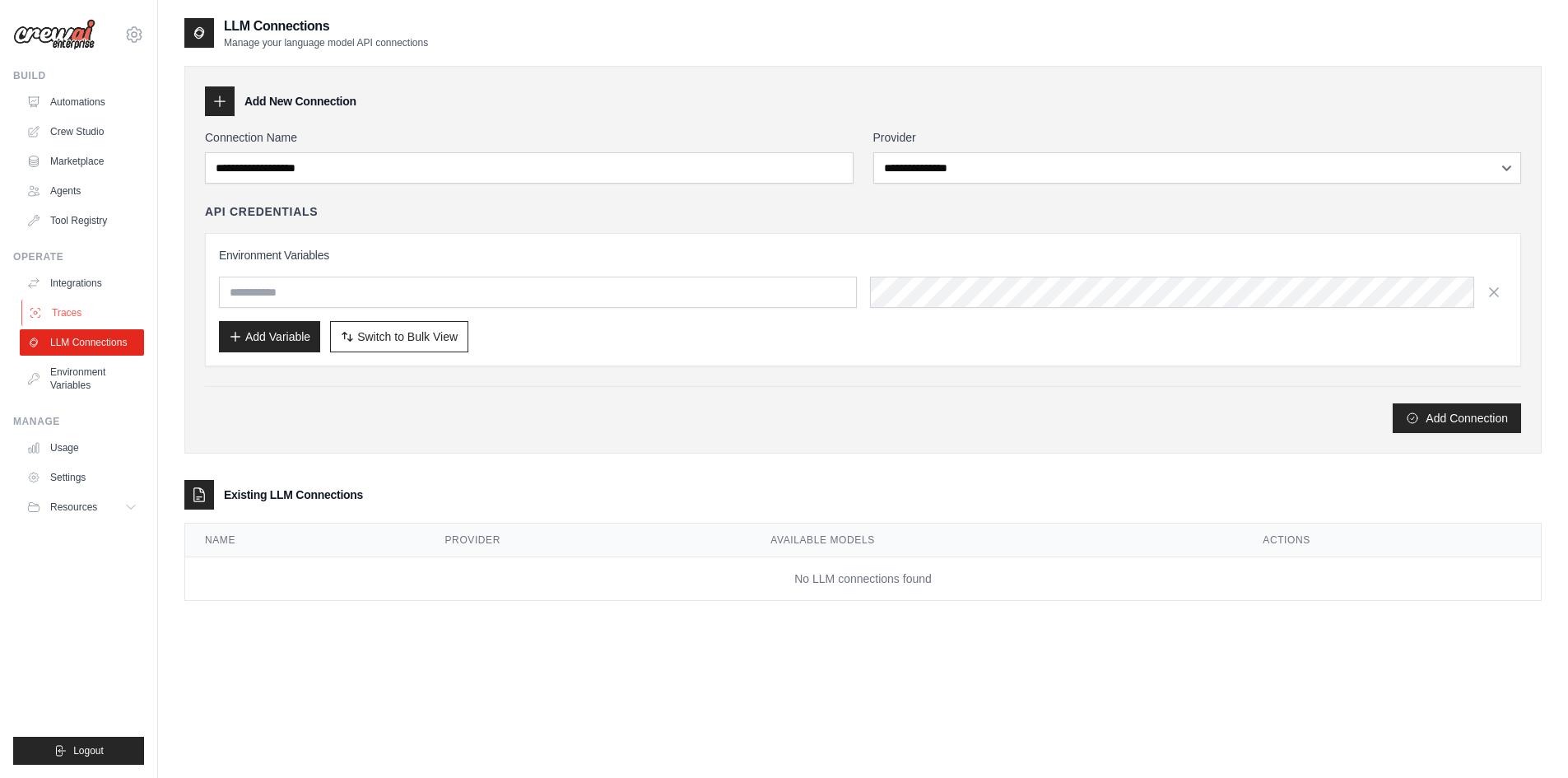
click at [87, 312] on link "Traces" at bounding box center [83, 312] width 124 height 26
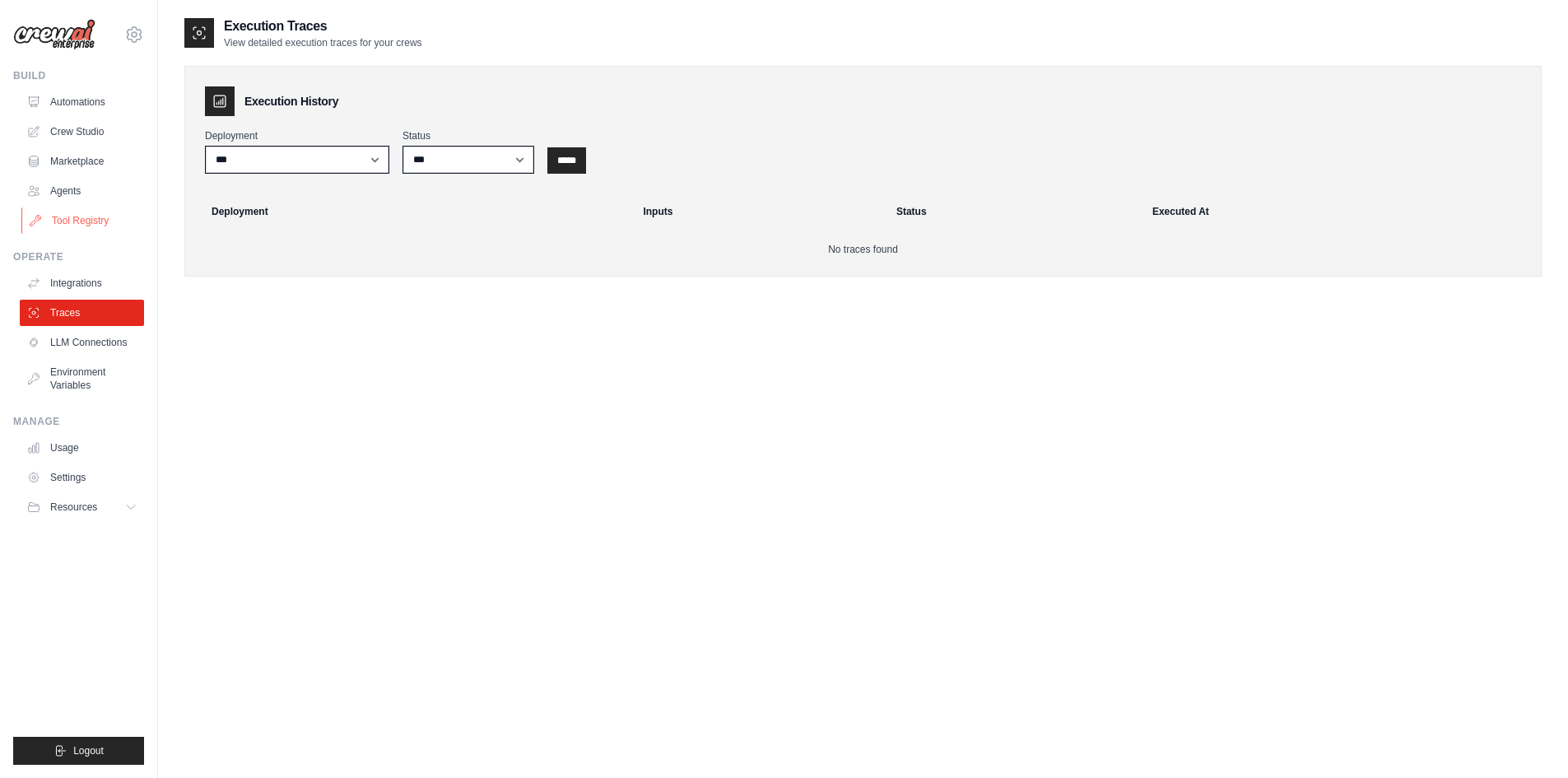
click at [102, 220] on link "Tool Registry" at bounding box center [83, 220] width 124 height 26
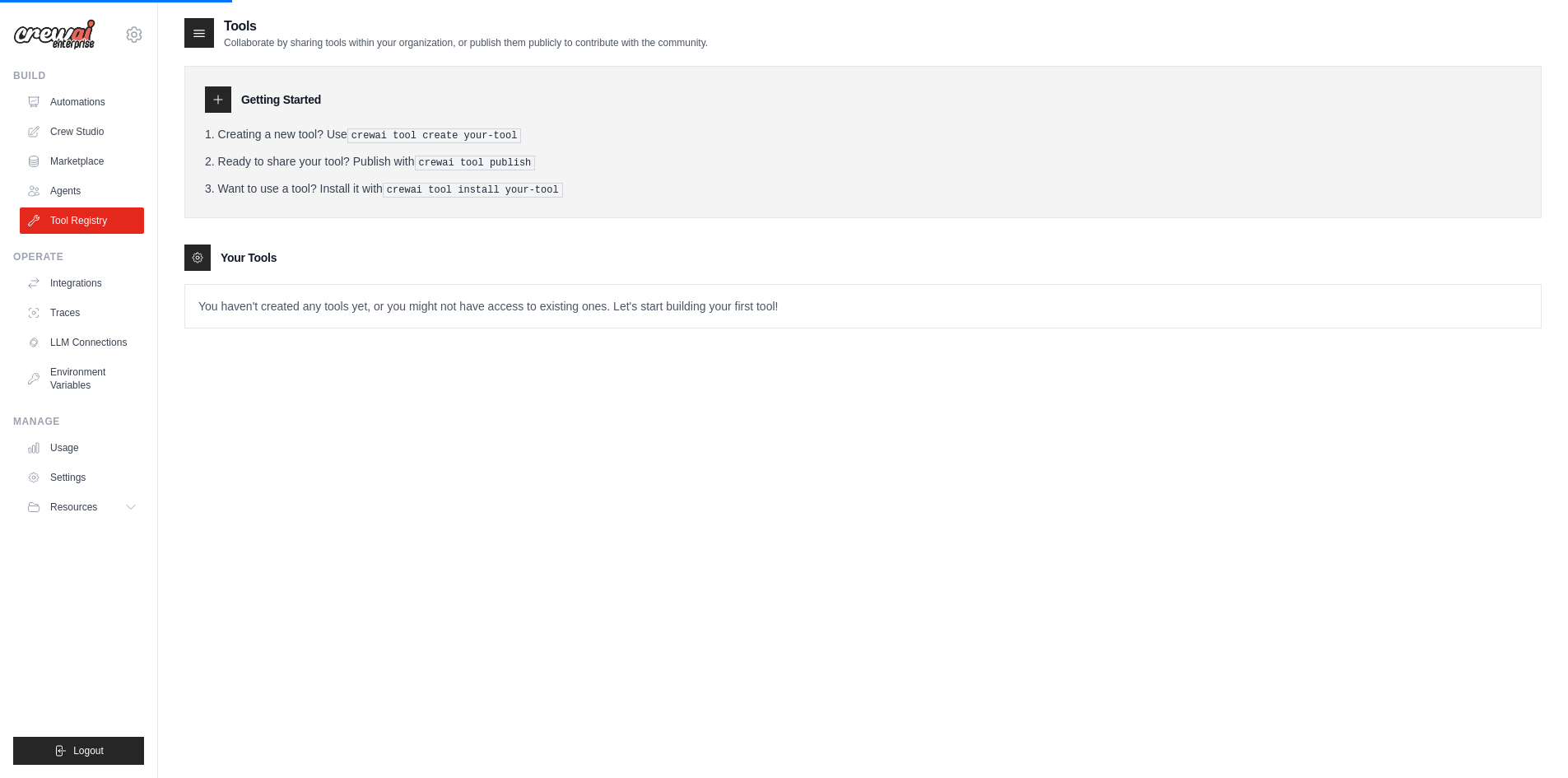
click at [196, 32] on icon at bounding box center [199, 33] width 16 height 16
click at [99, 132] on link "Crew Studio" at bounding box center [83, 131] width 124 height 26
click at [98, 91] on link "Automations" at bounding box center [83, 101] width 124 height 26
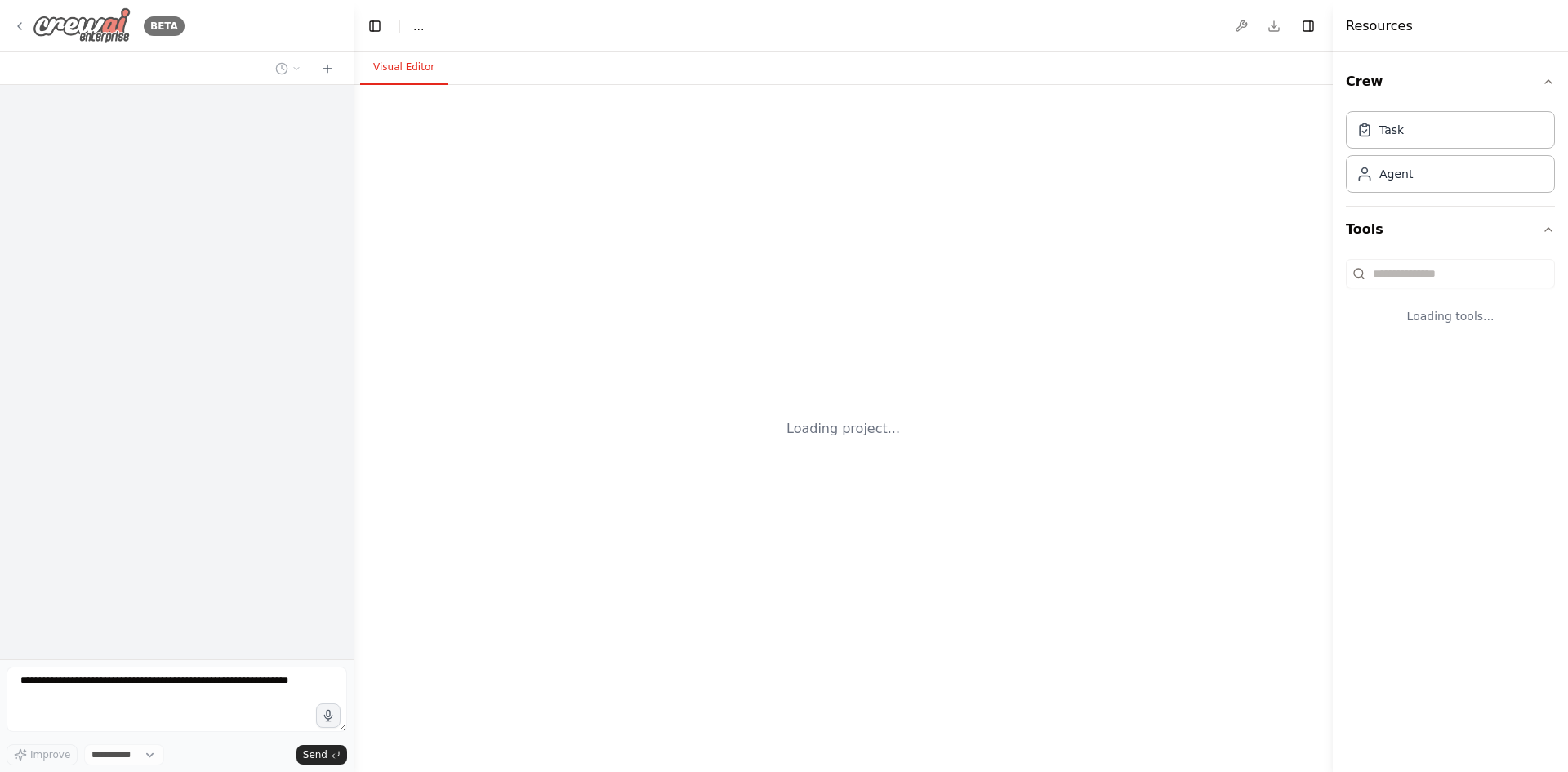
select select "****"
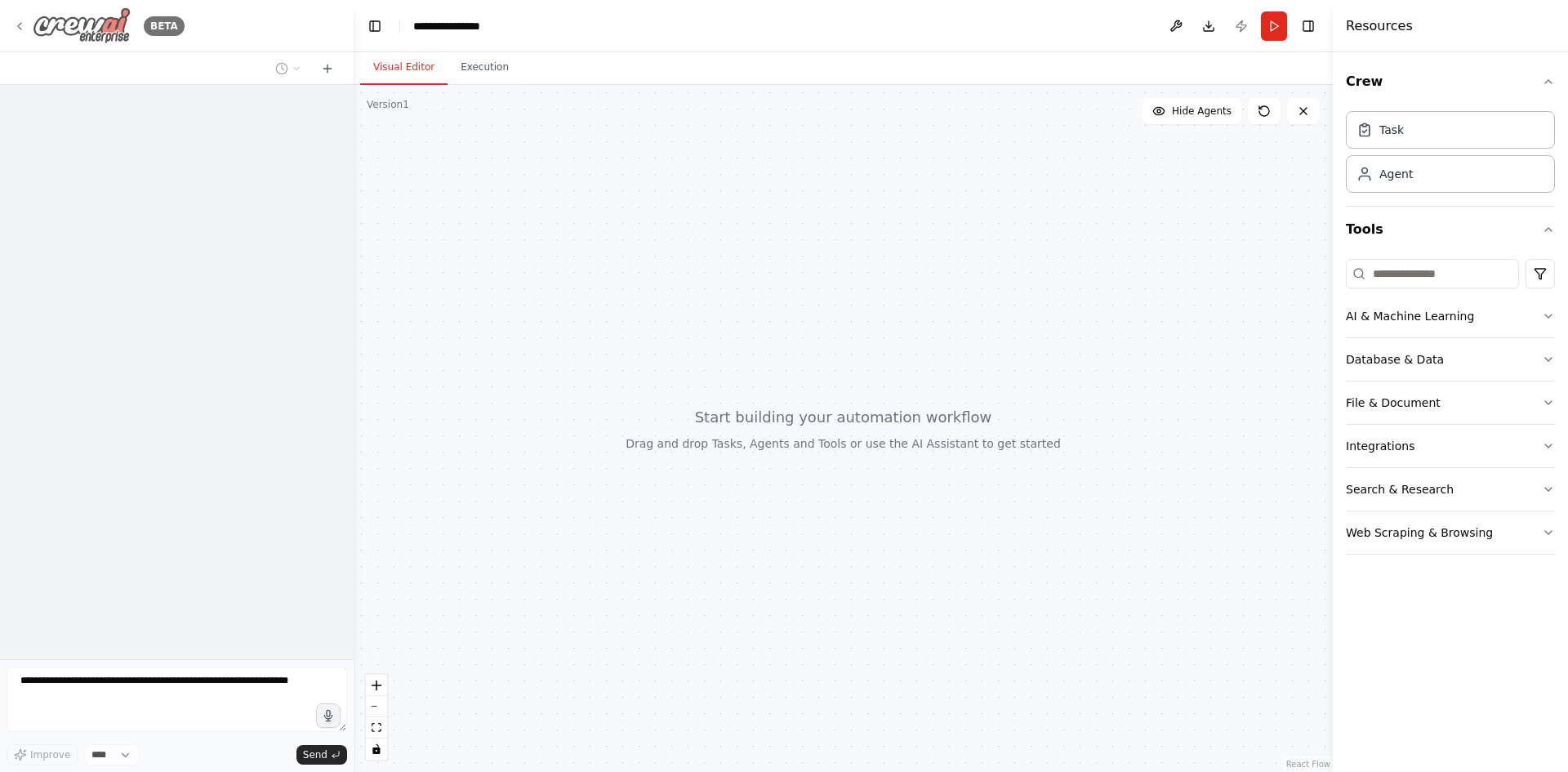
click at [22, 22] on icon at bounding box center [20, 26] width 13 height 13
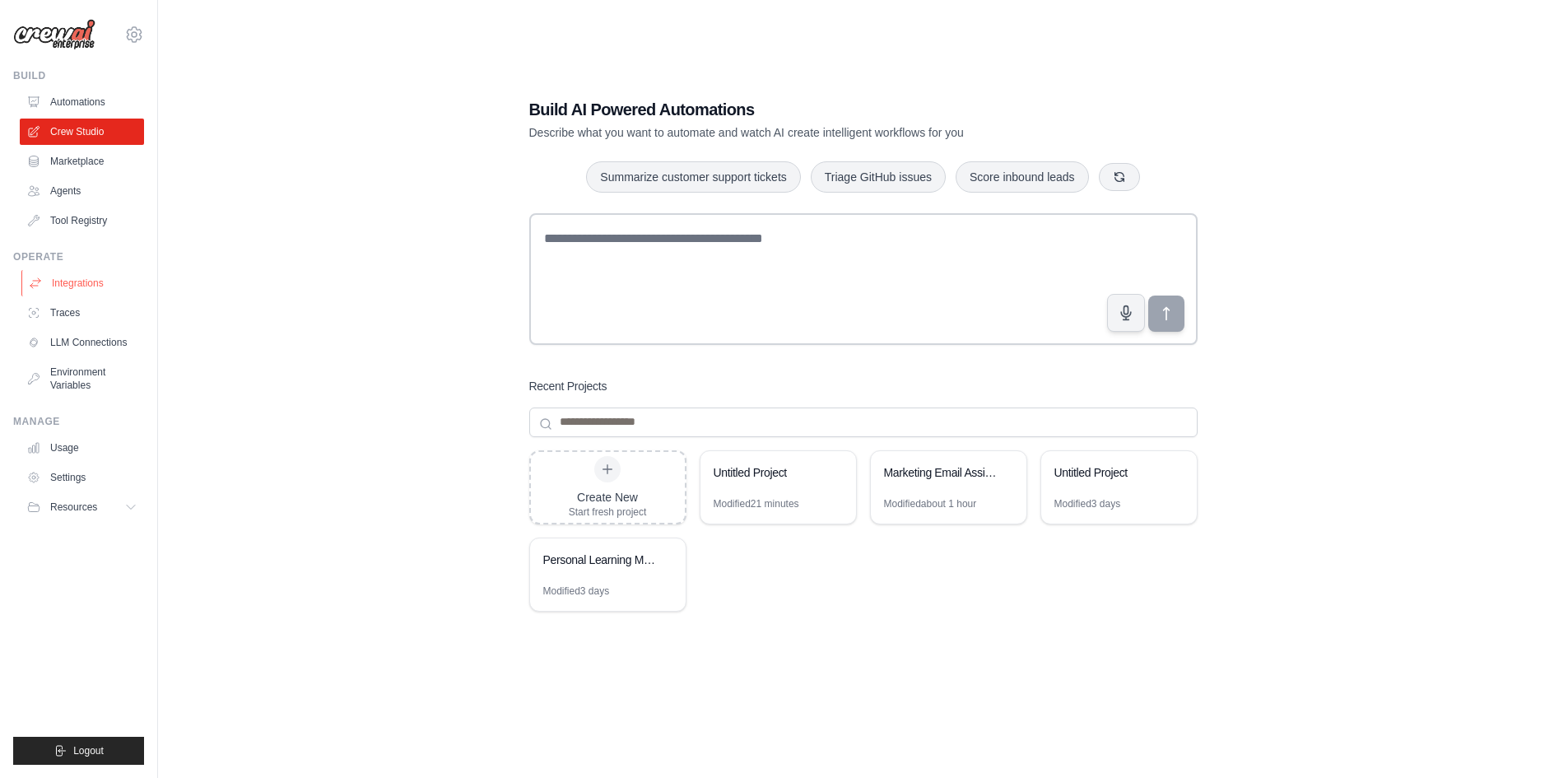
click at [105, 282] on link "Integrations" at bounding box center [83, 282] width 124 height 26
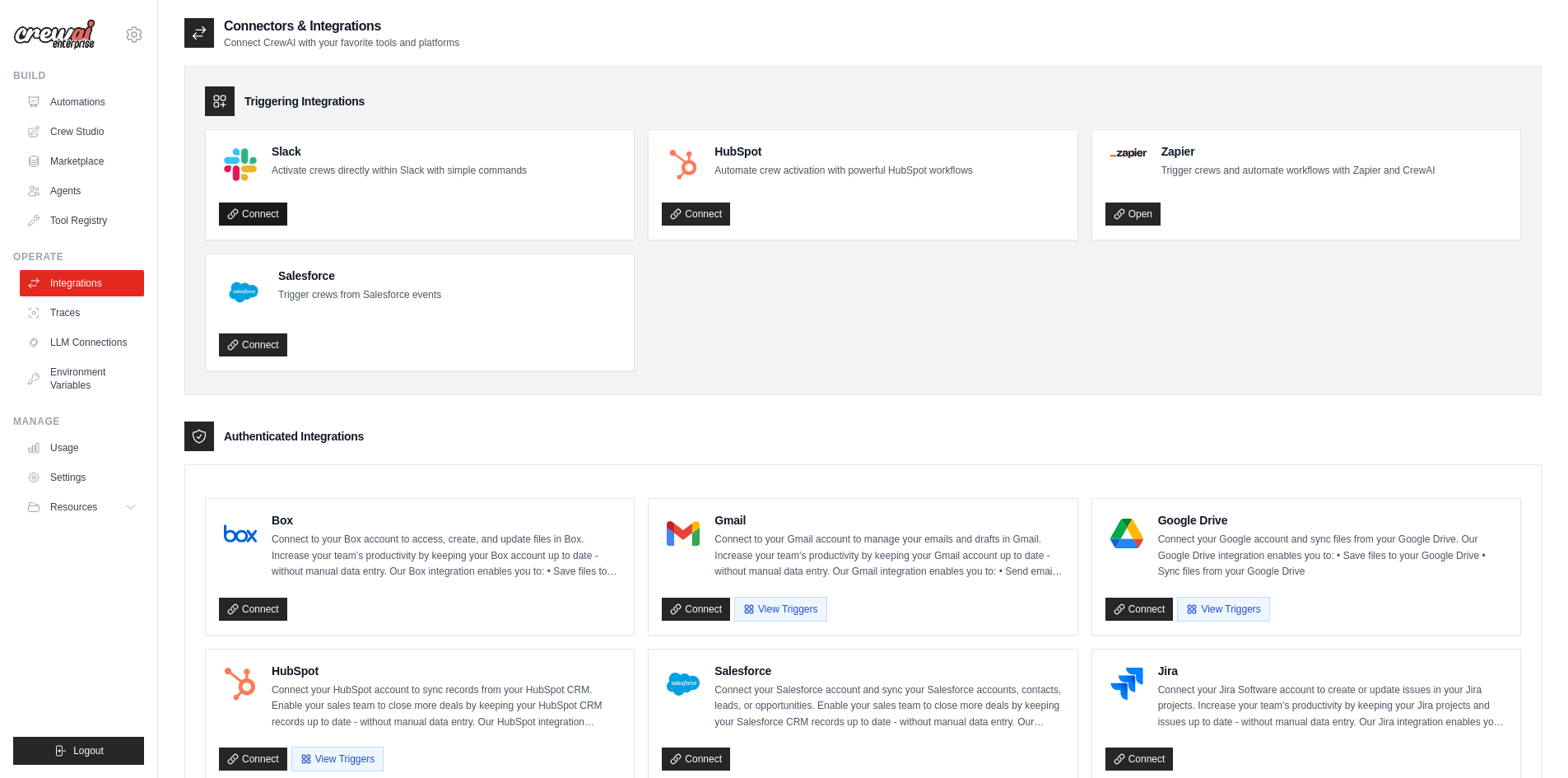
click at [269, 213] on link "Connect" at bounding box center [253, 213] width 69 height 23
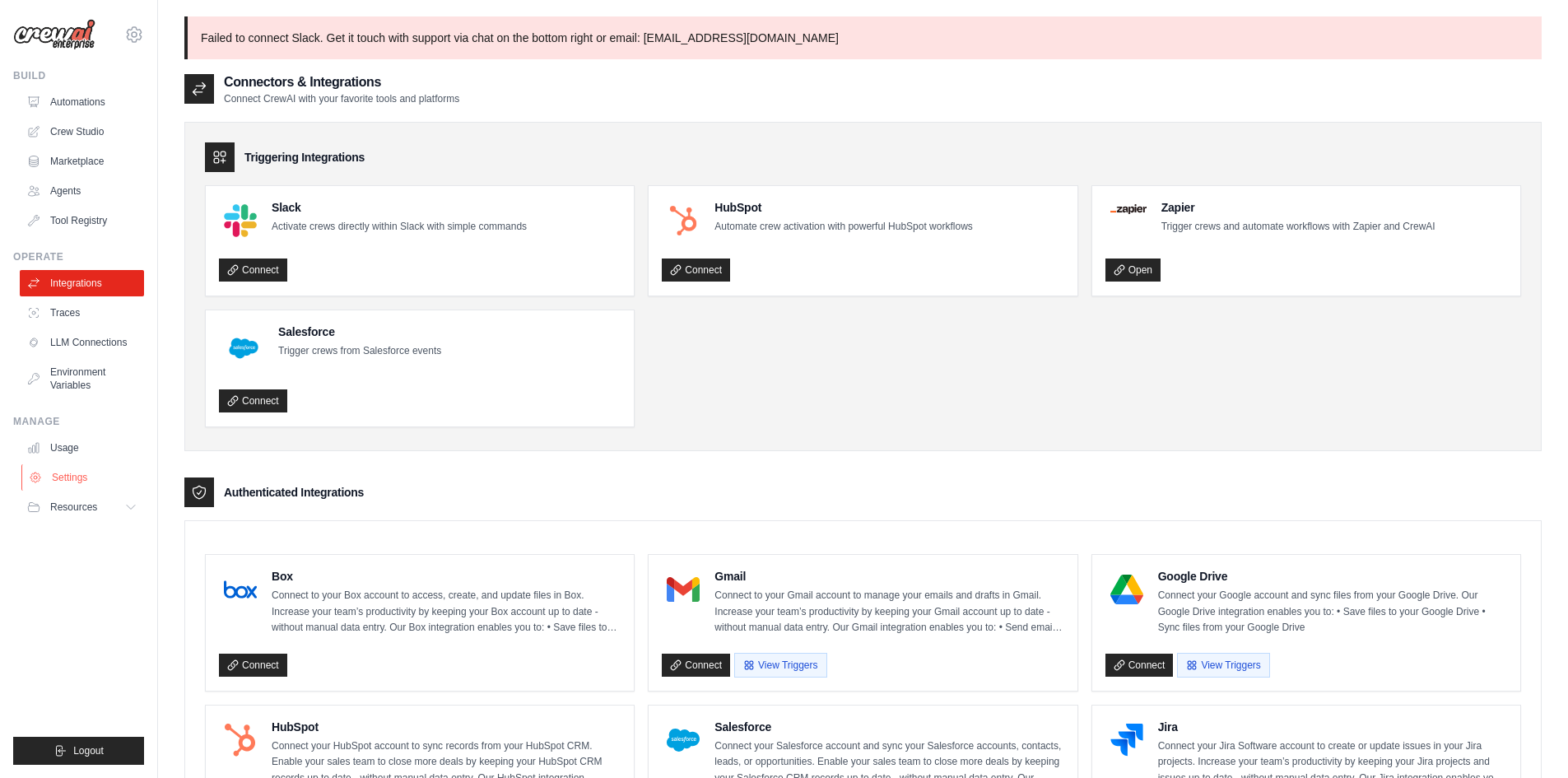
click at [72, 472] on link "Settings" at bounding box center [83, 477] width 124 height 26
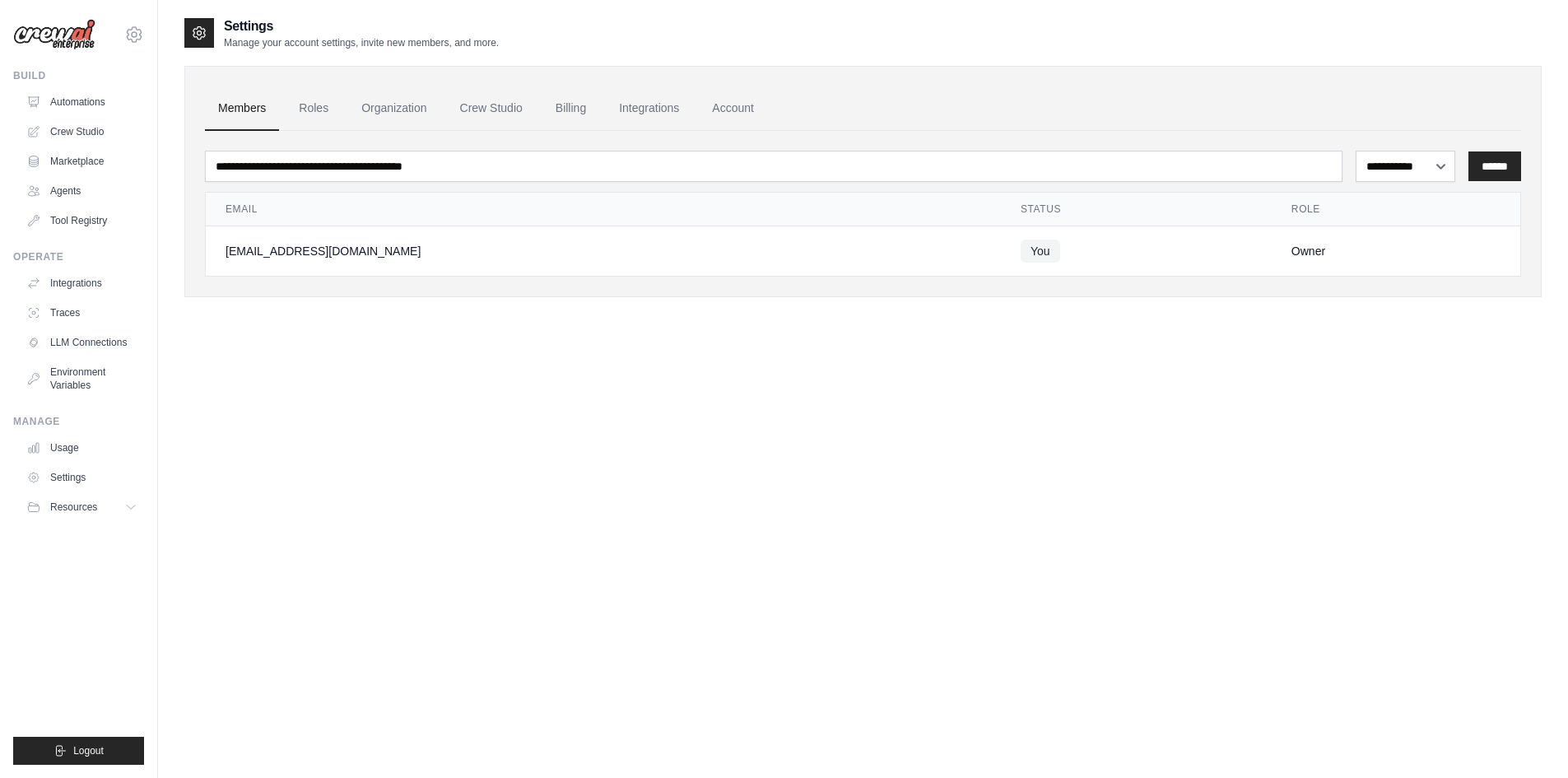
click at [58, 41] on img at bounding box center [54, 34] width 82 height 32
click at [71, 33] on img at bounding box center [54, 34] width 82 height 32
click at [69, 51] on div "temp91058@gmail.com Settings" at bounding box center [79, 26] width 131 height 52
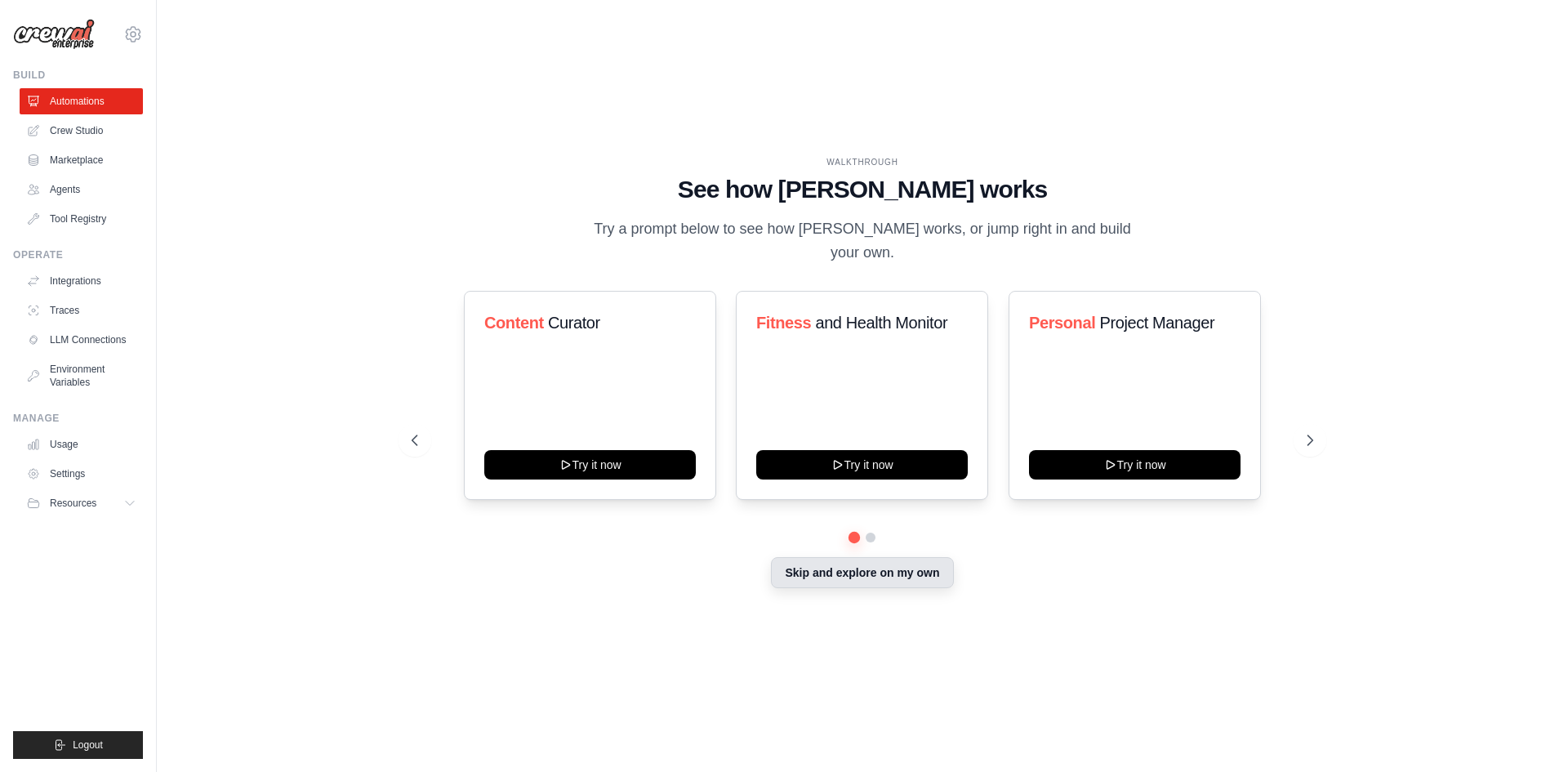
click at [889, 573] on button "Skip and explore on my own" at bounding box center [862, 573] width 182 height 31
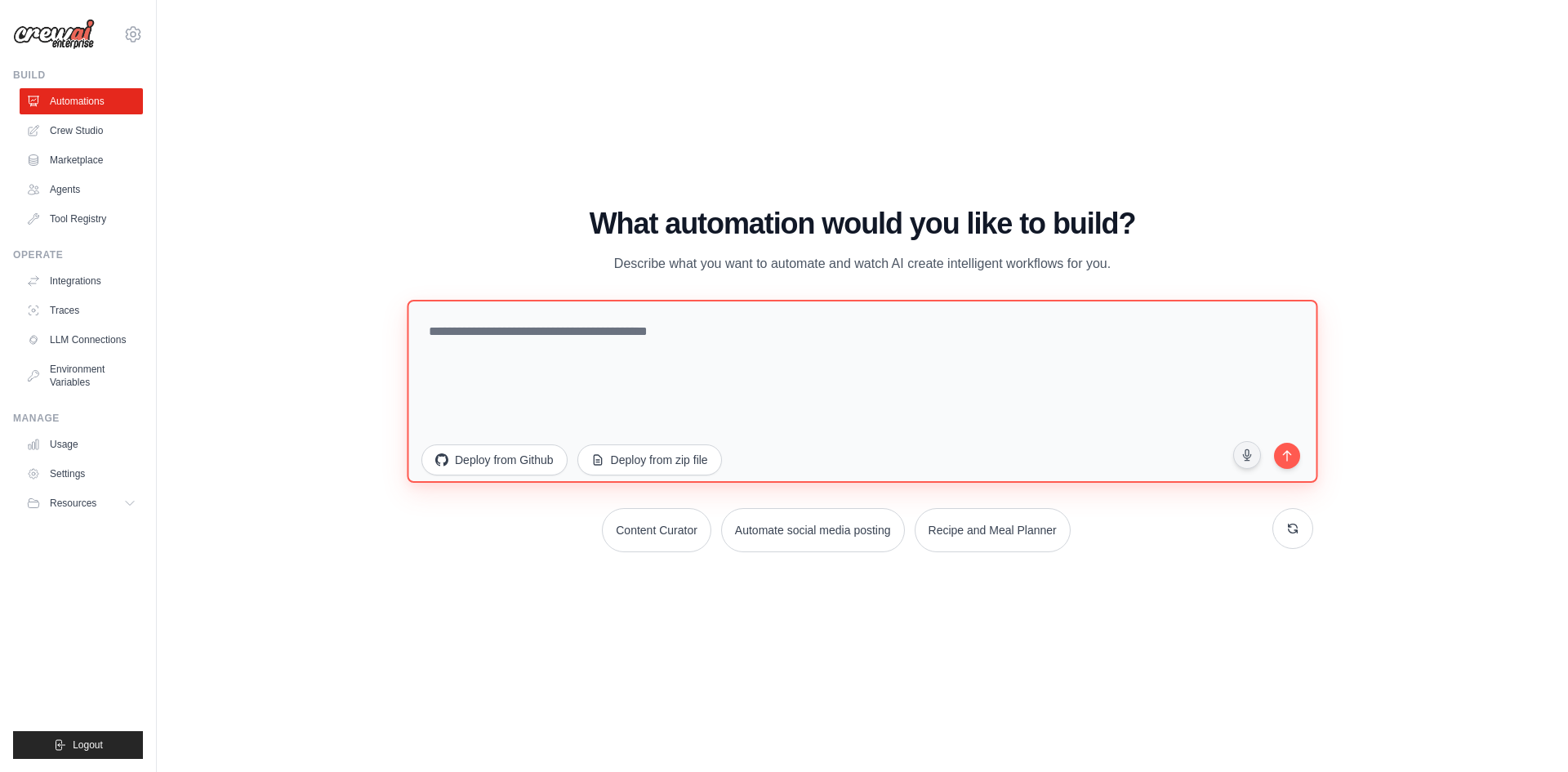
click at [488, 351] on textarea at bounding box center [862, 390] width 911 height 183
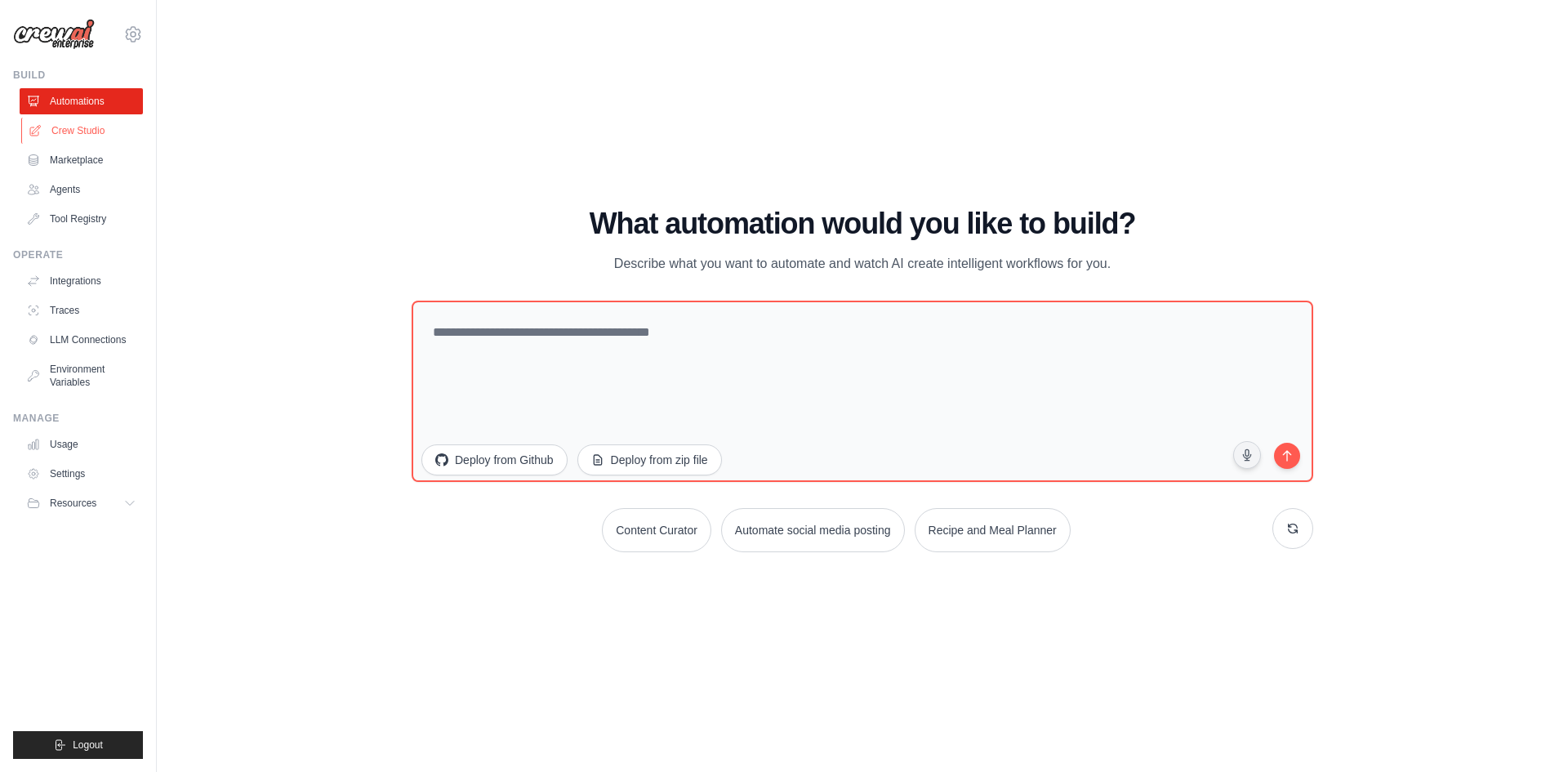
click at [96, 136] on link "Crew Studio" at bounding box center [83, 130] width 123 height 26
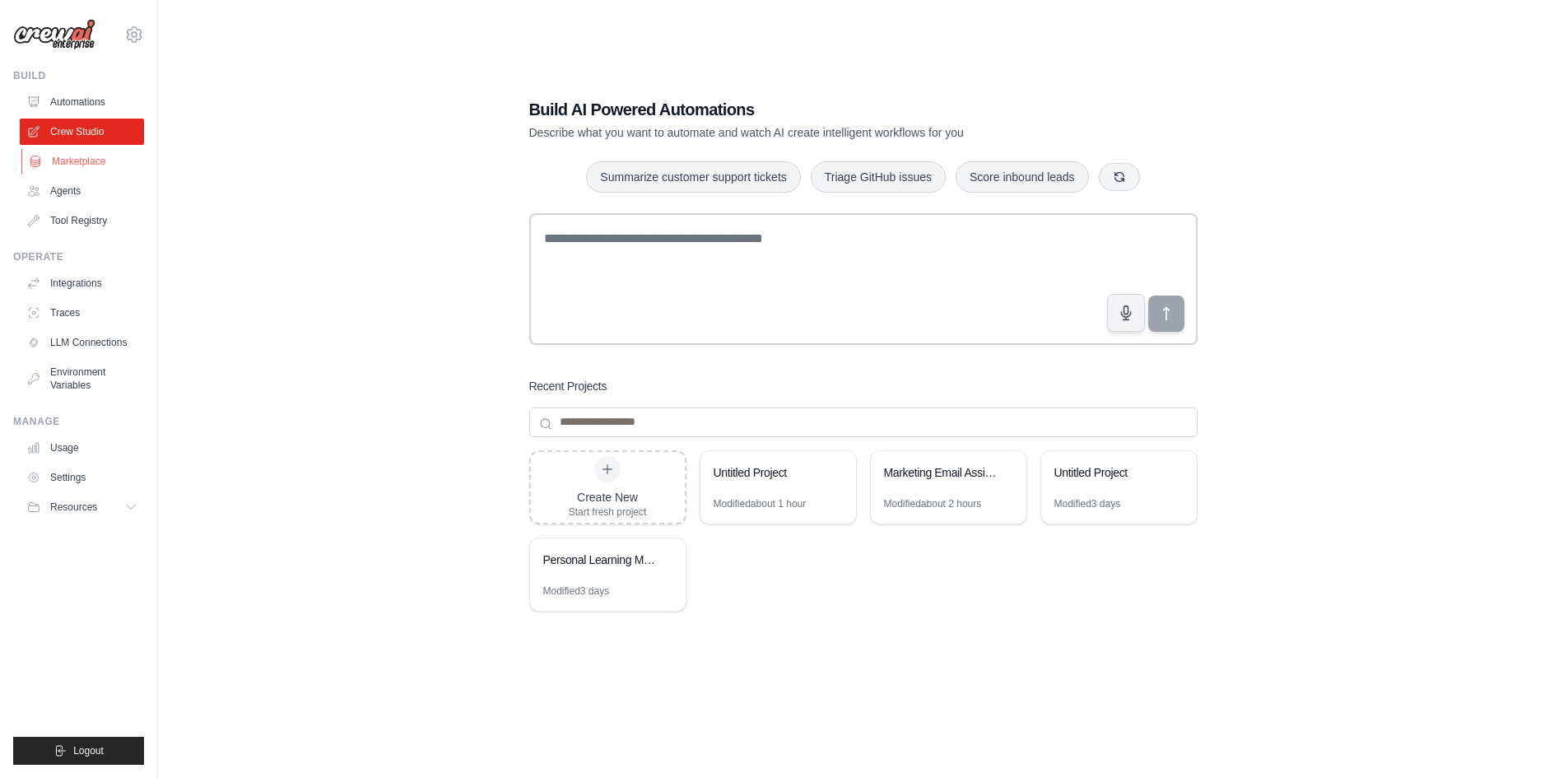
click at [110, 161] on link "Marketplace" at bounding box center [83, 161] width 124 height 26
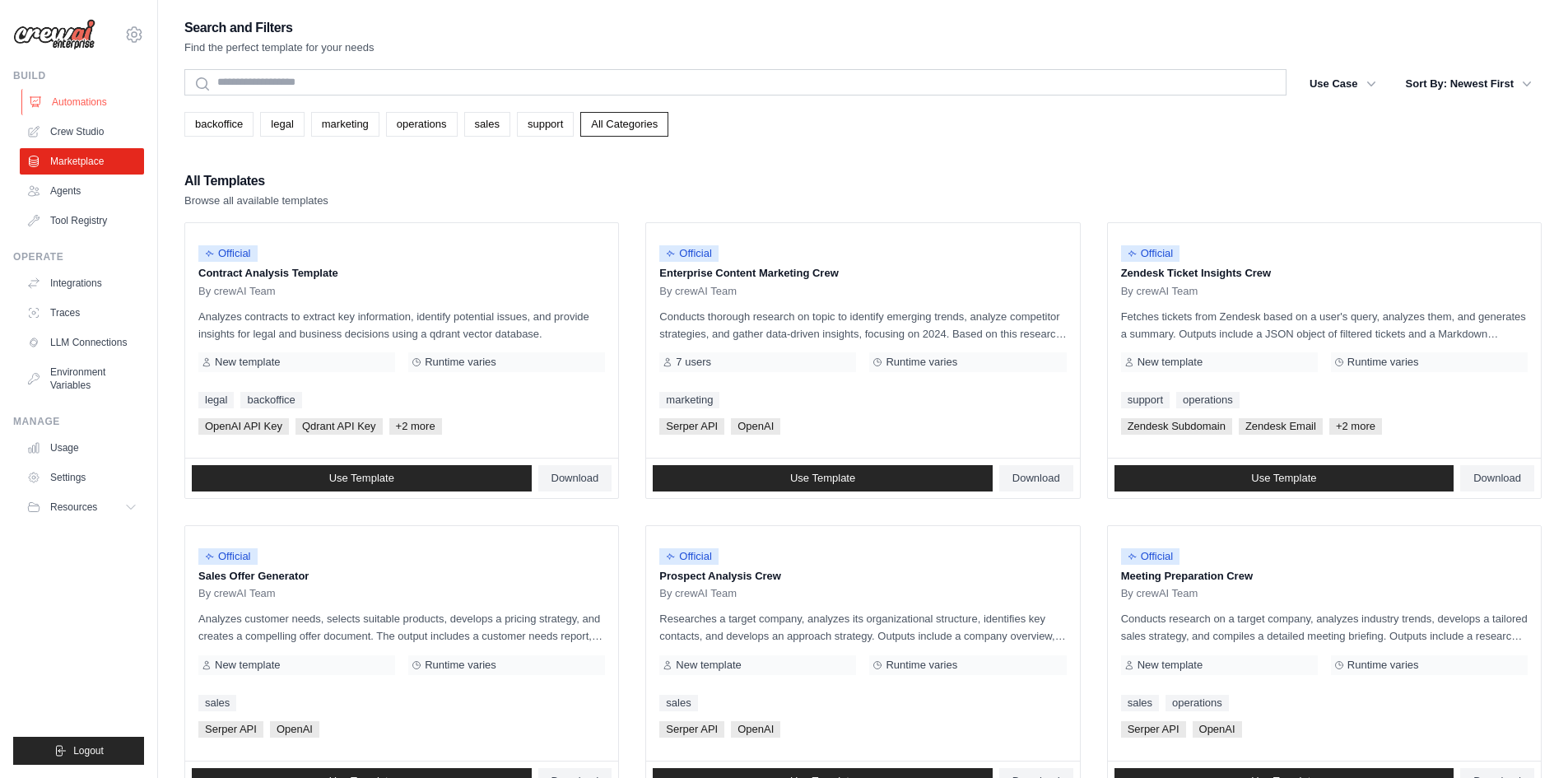
click at [100, 108] on link "Automations" at bounding box center [83, 101] width 124 height 26
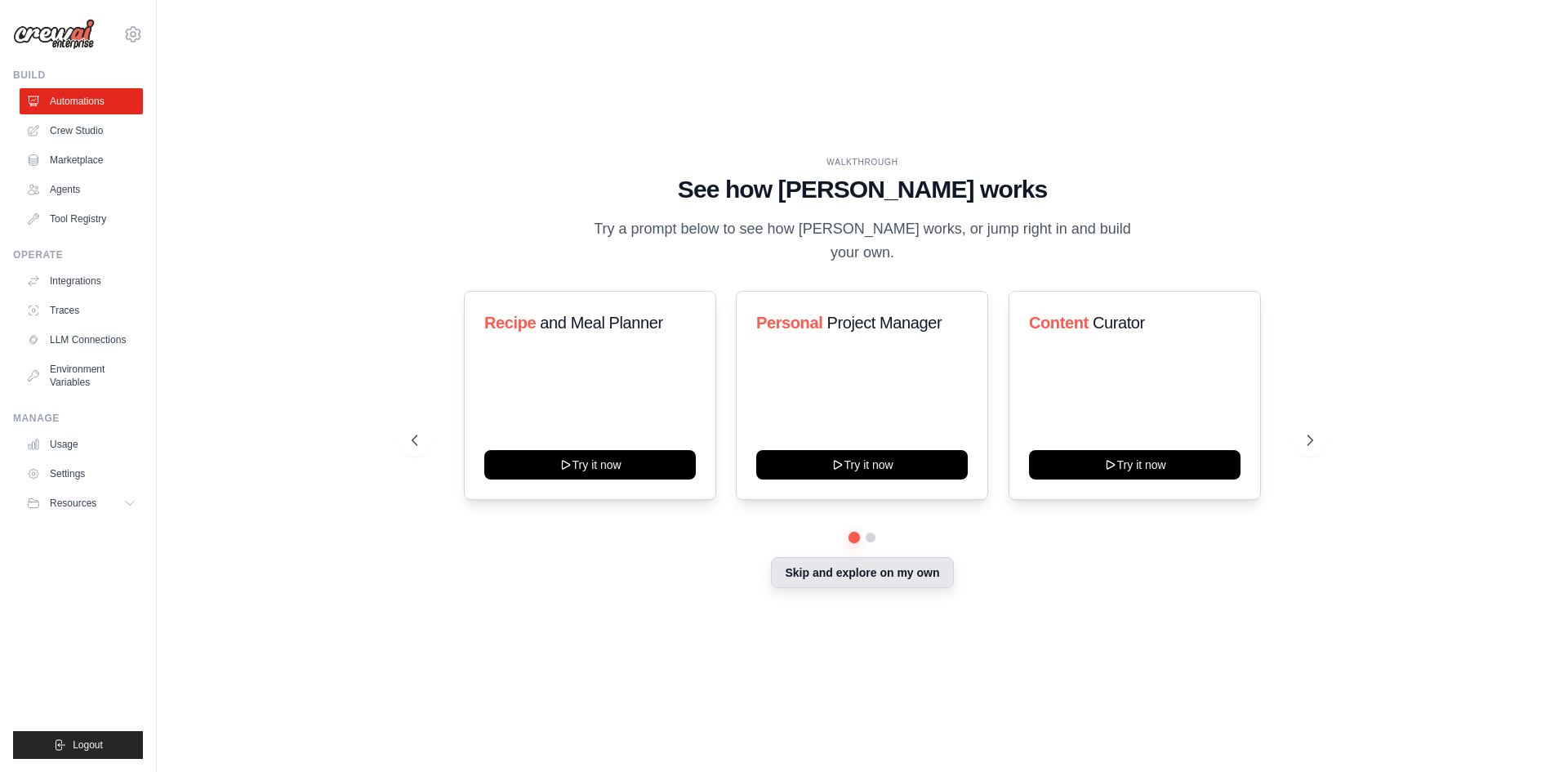
click at [850, 572] on button "Skip and explore on my own" at bounding box center [862, 573] width 182 height 31
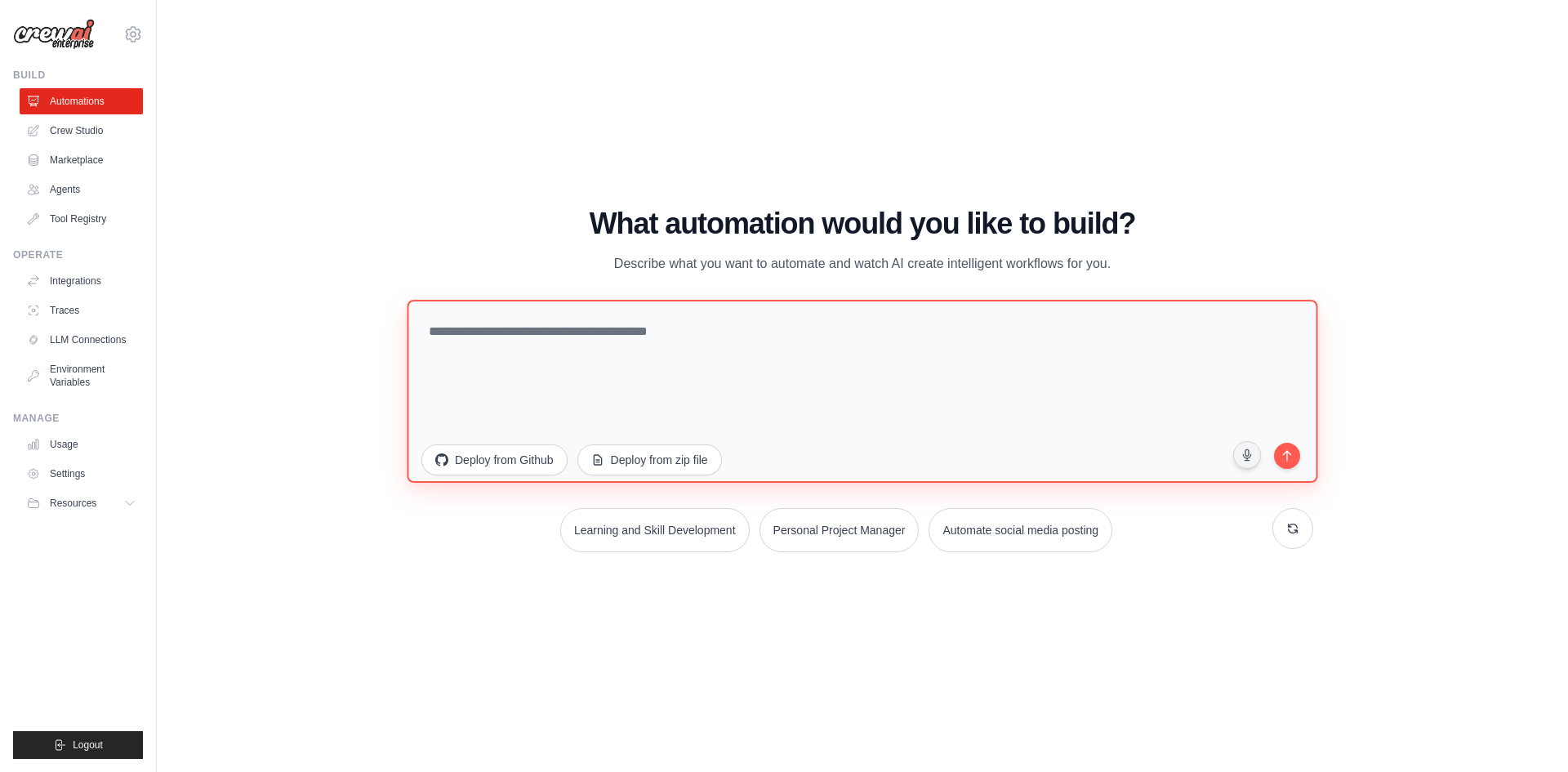
click at [590, 303] on textarea at bounding box center [862, 390] width 911 height 183
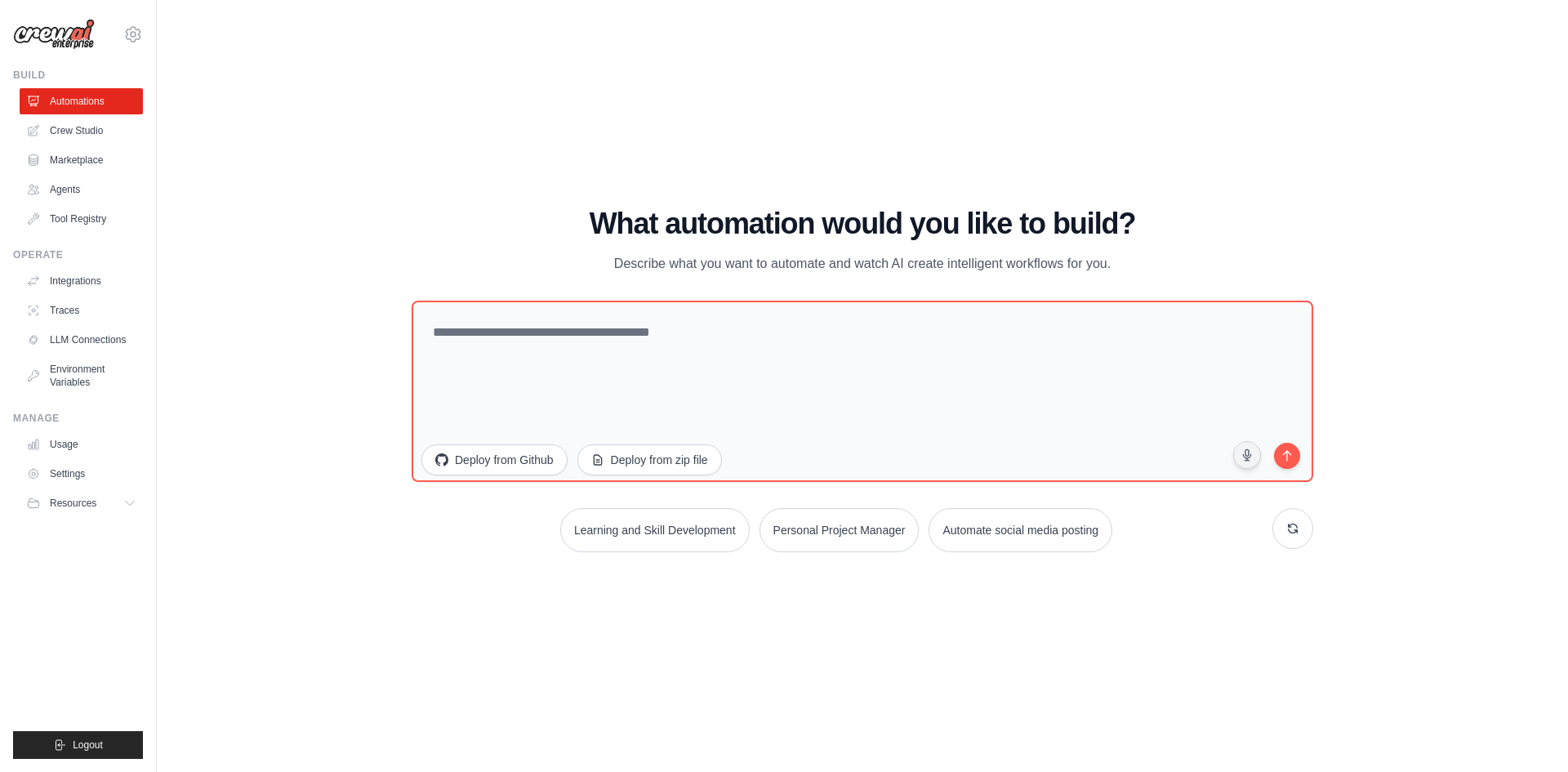
click at [74, 235] on ul "Build Automations Crew Studio Marketplace Agents" at bounding box center [78, 413] width 130 height 690
click at [74, 224] on link "Tool Registry" at bounding box center [83, 218] width 123 height 26
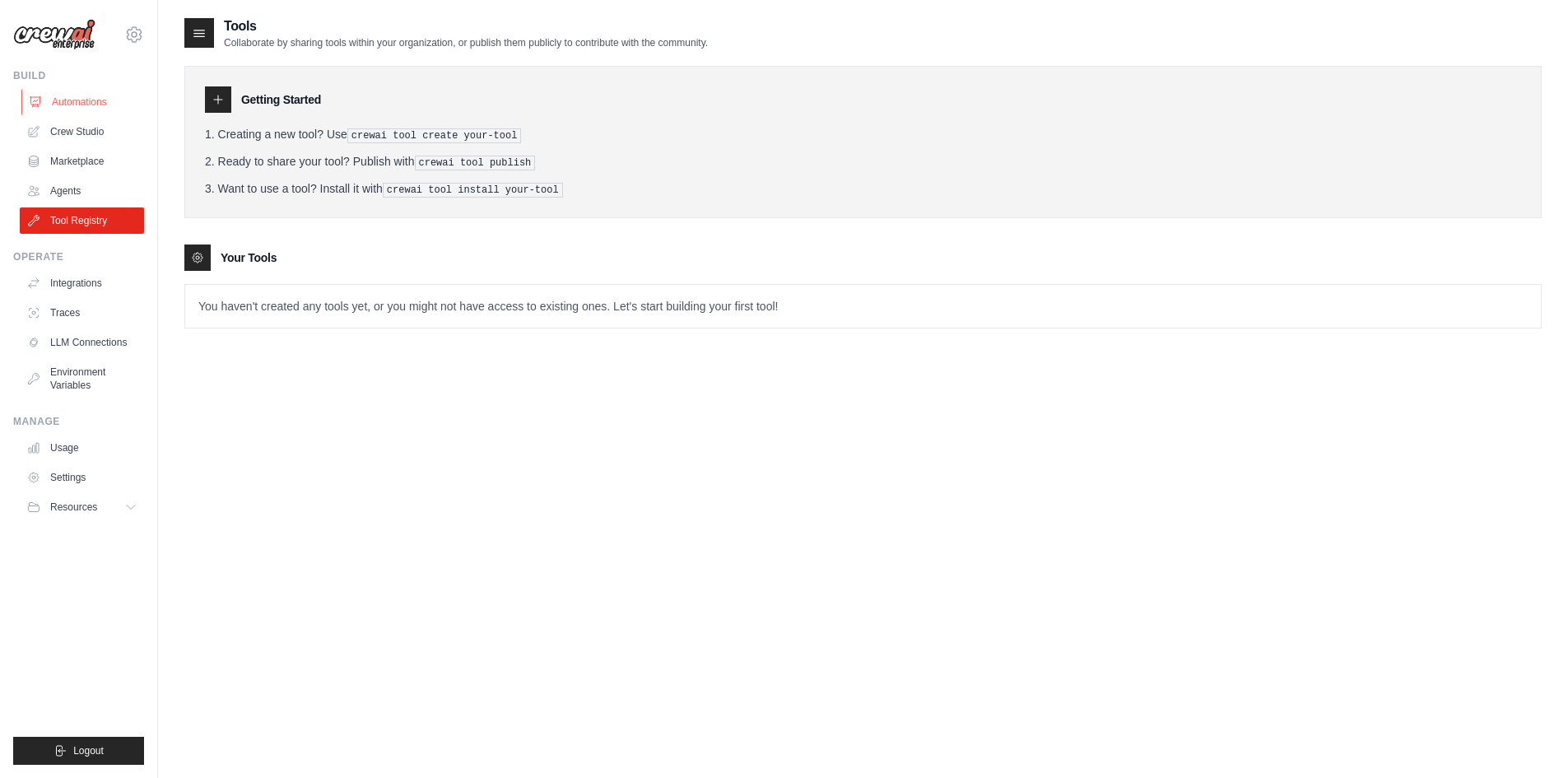
click at [78, 90] on link "Automations" at bounding box center [83, 101] width 124 height 26
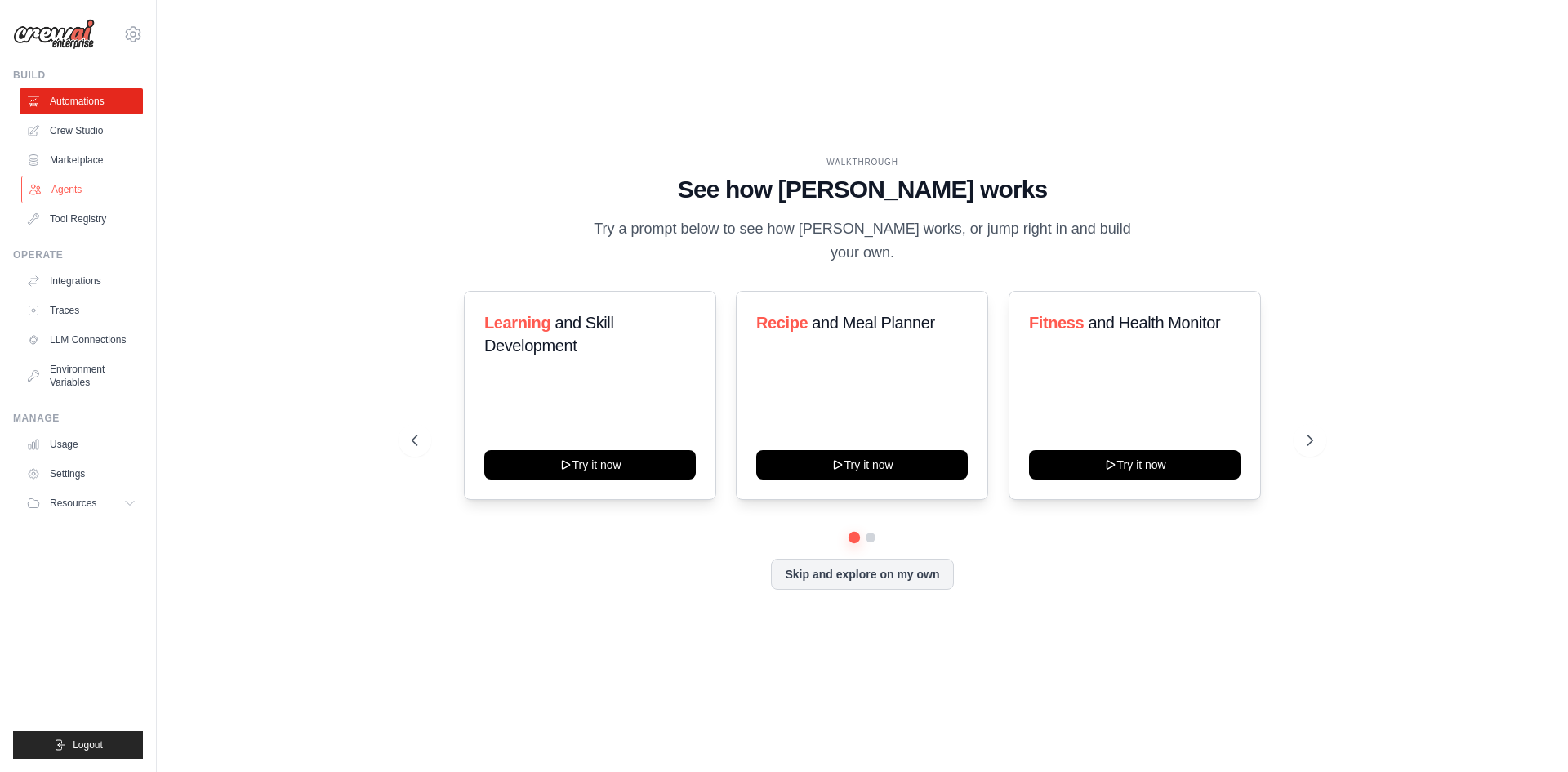
click at [87, 181] on link "Agents" at bounding box center [83, 189] width 123 height 26
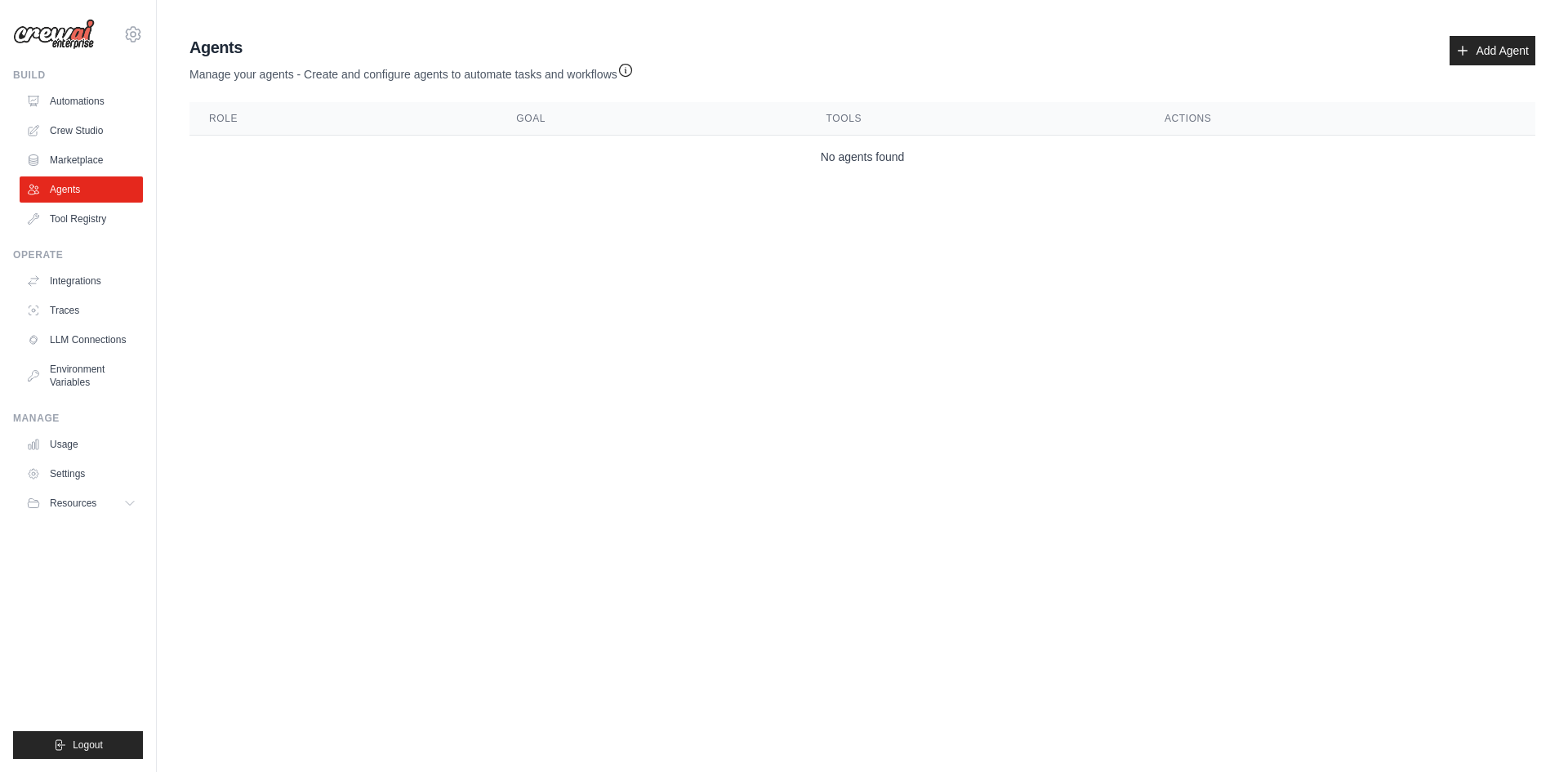
click at [101, 145] on ul "Automations Crew Studio Marketplace Agents Tool Registry" at bounding box center [81, 160] width 123 height 144
click at [91, 131] on link "Crew Studio" at bounding box center [83, 130] width 123 height 26
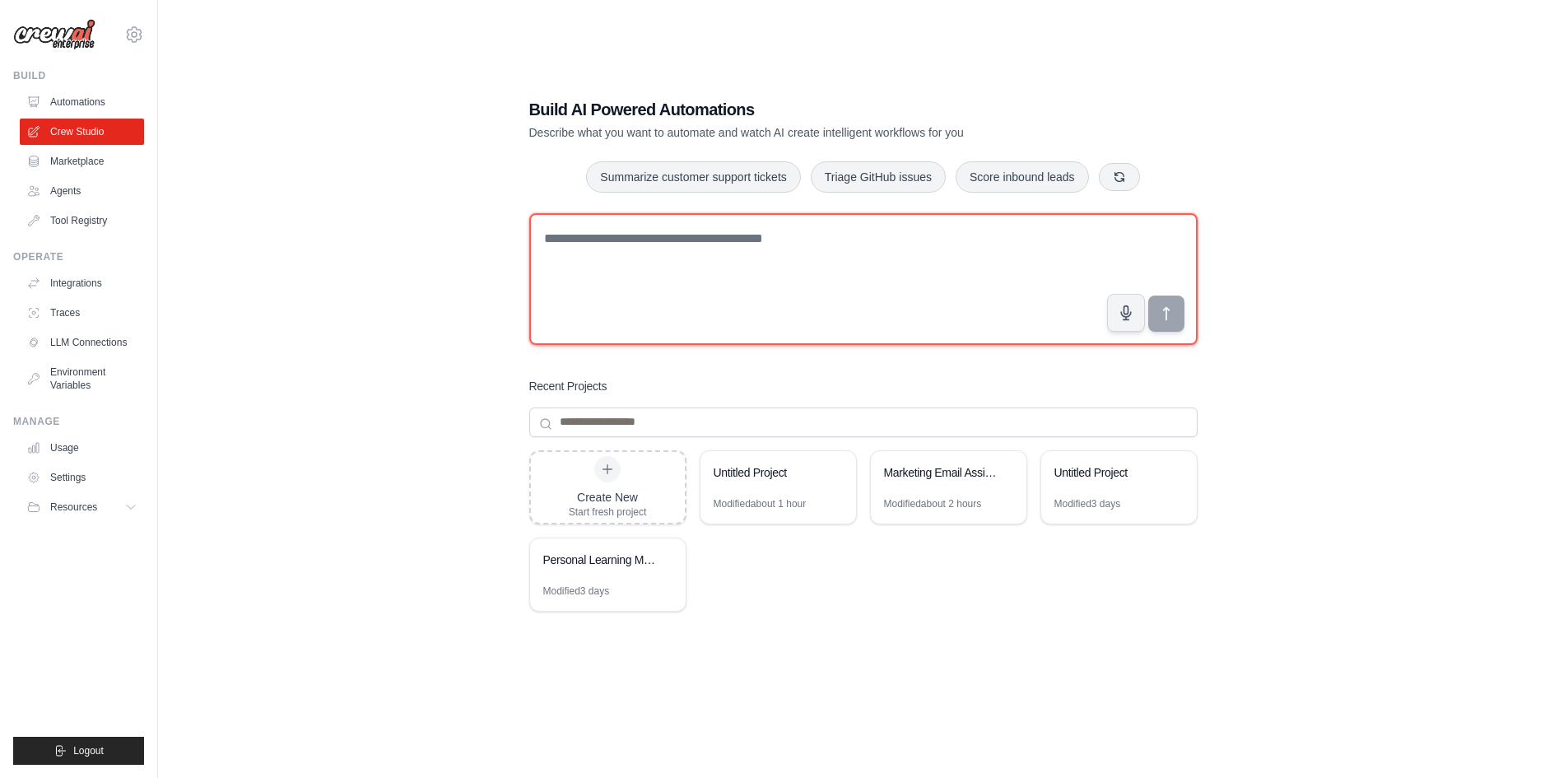
click at [619, 264] on textarea at bounding box center [863, 280] width 668 height 132
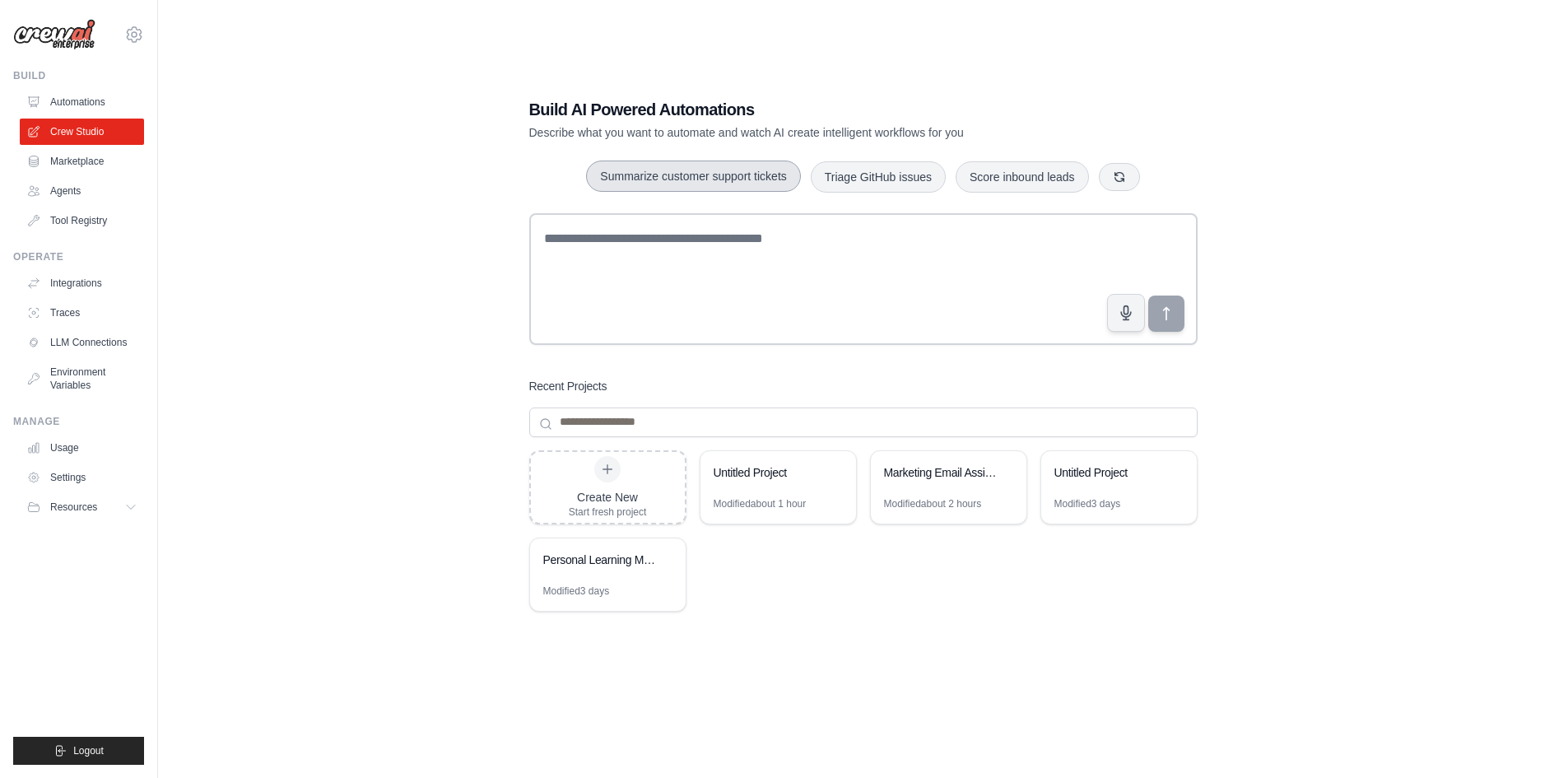
click at [713, 186] on button "Summarize customer support tickets" at bounding box center [693, 176] width 214 height 32
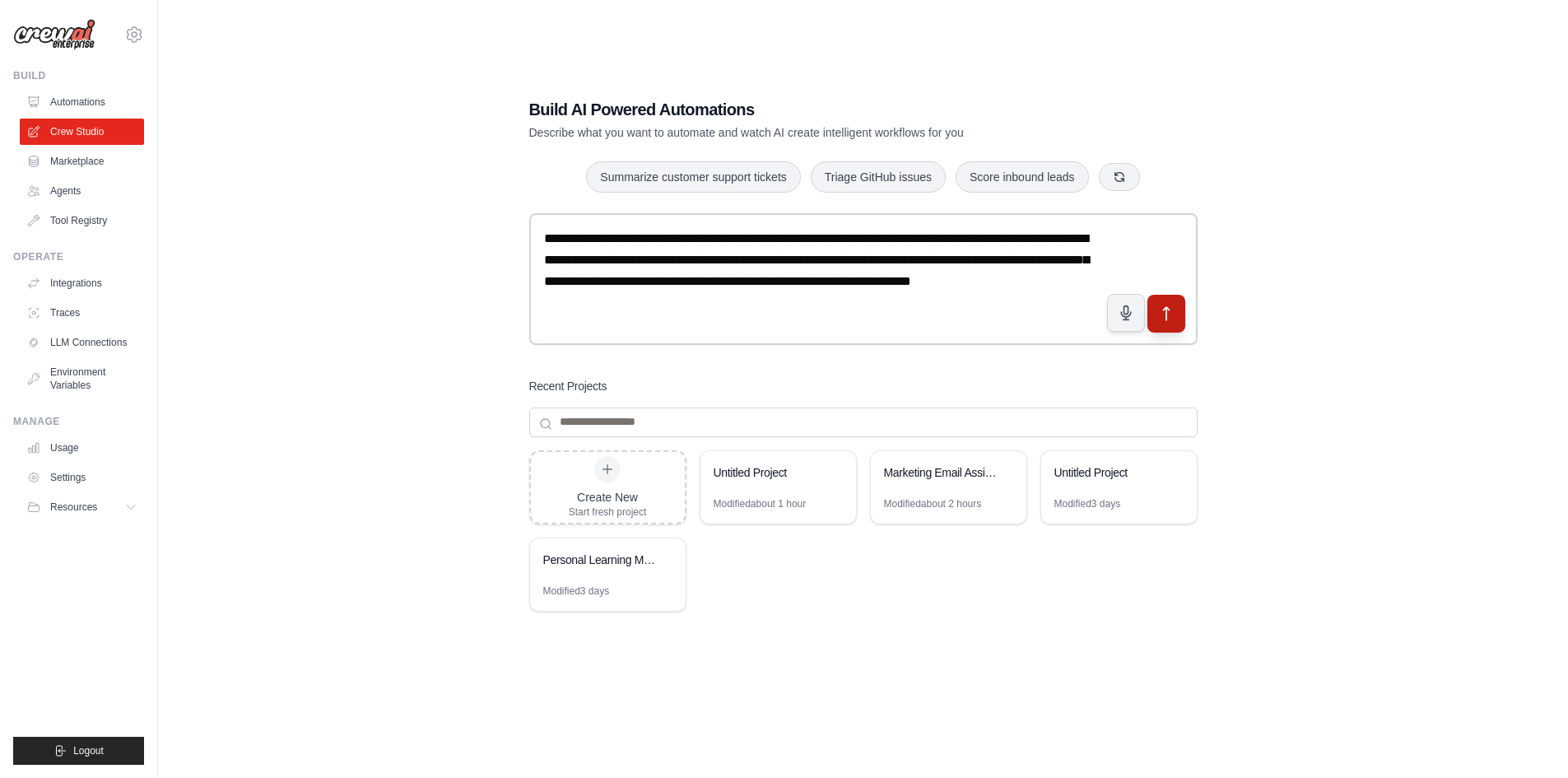
click at [1161, 311] on icon "submit" at bounding box center [1166, 313] width 17 height 17
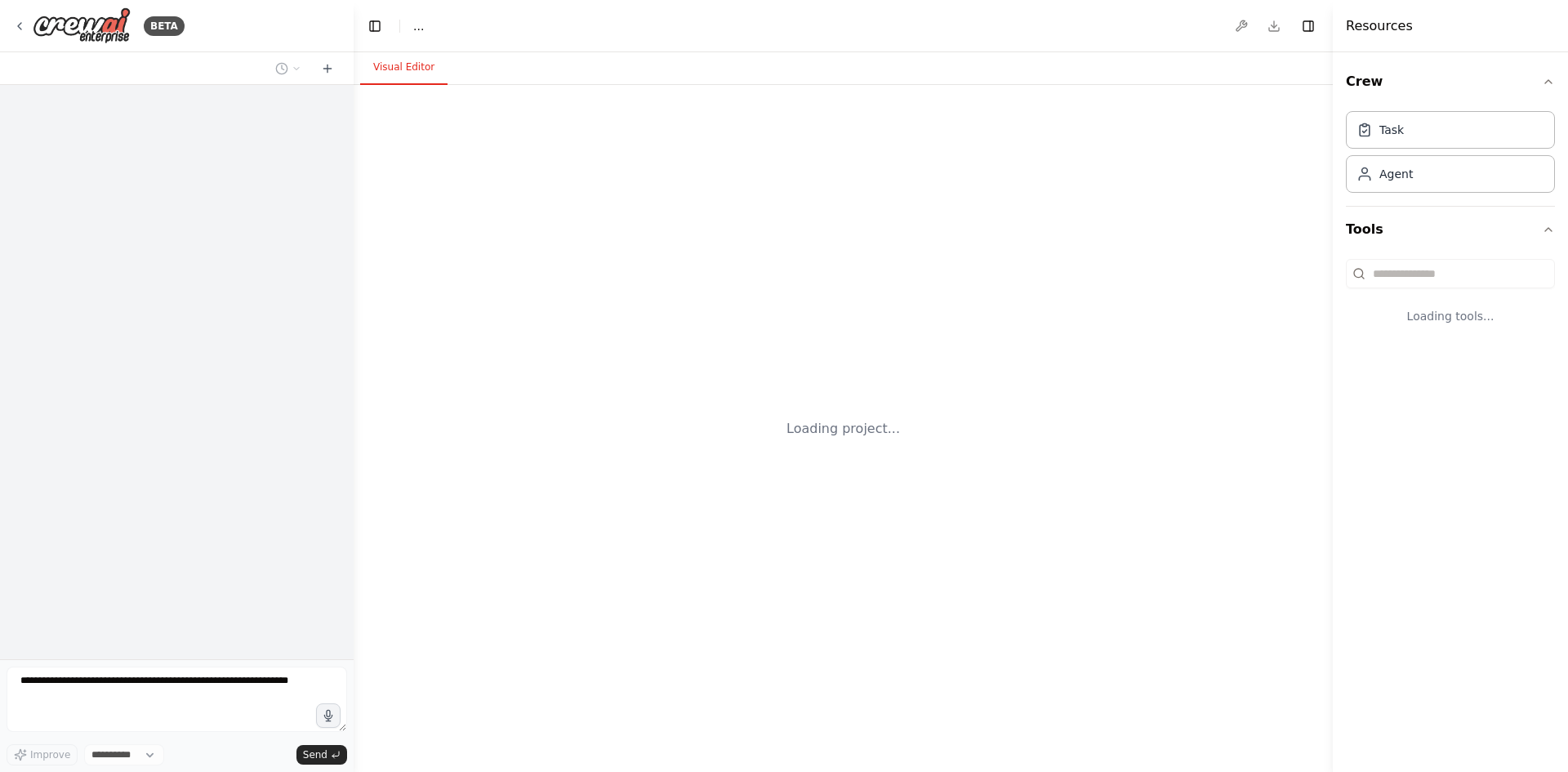
select select "****"
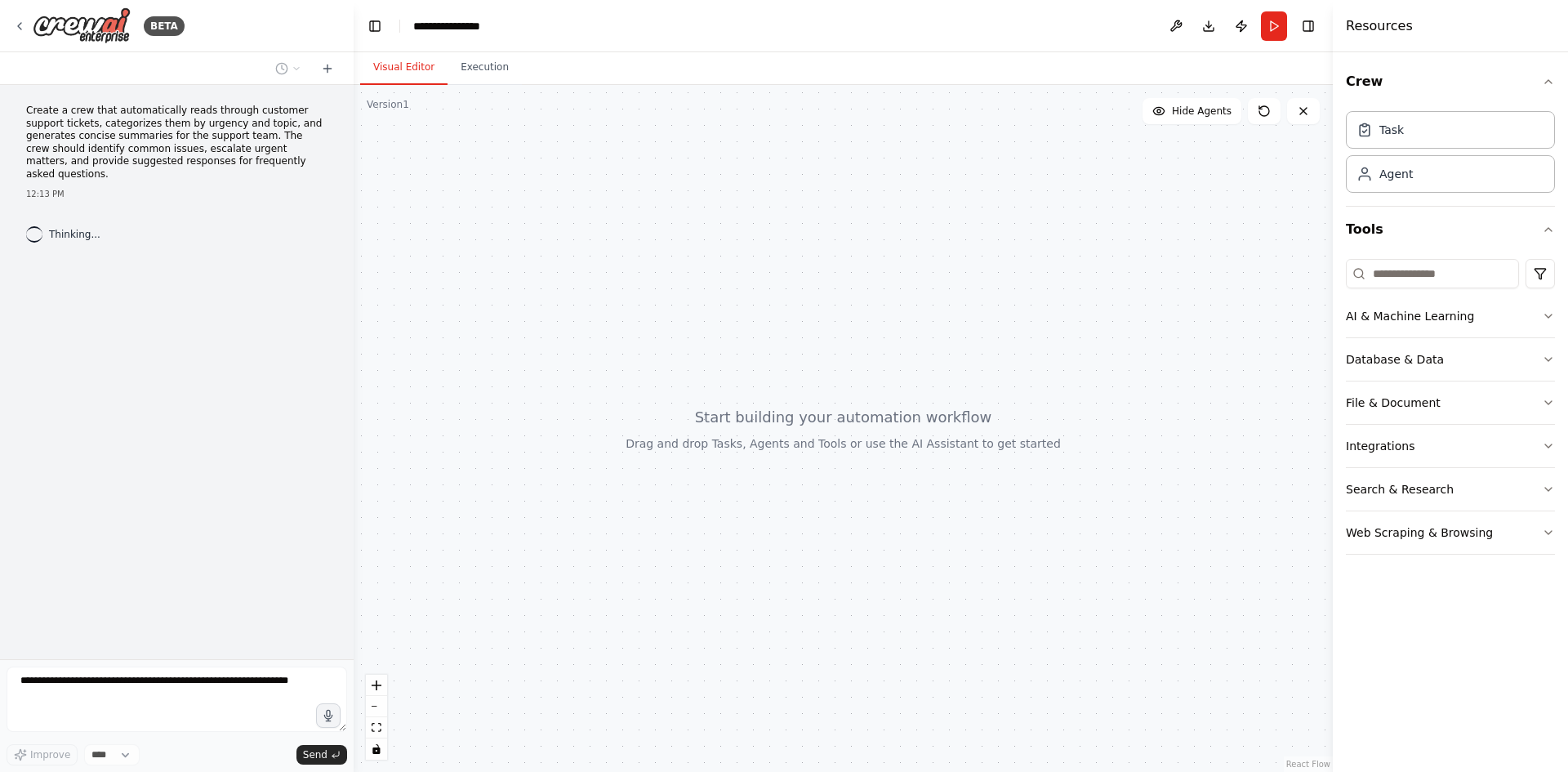
drag, startPoint x: 777, startPoint y: 423, endPoint x: 813, endPoint y: 425, distance: 36.1
click at [813, 425] on div at bounding box center [843, 428] width 979 height 687
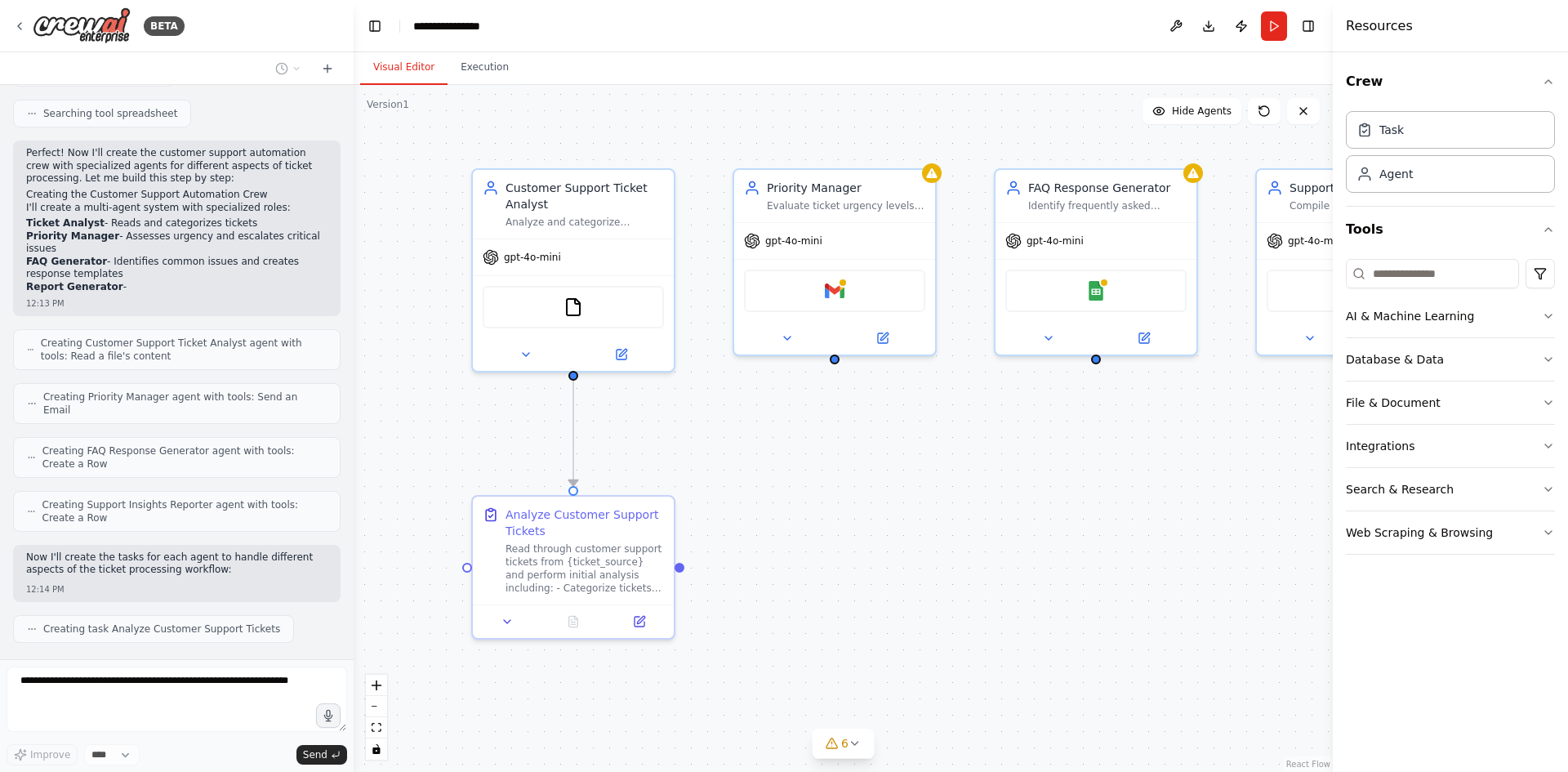
scroll to position [467, 0]
